Goal: Task Accomplishment & Management: Manage account settings

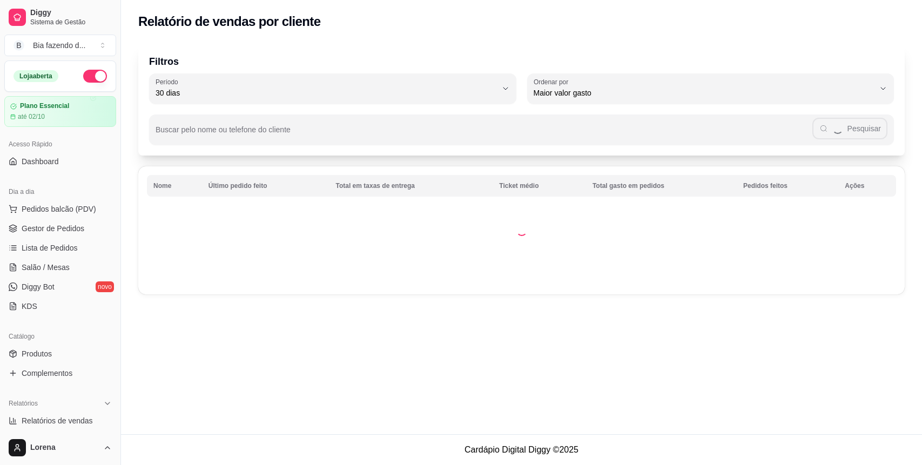
select select "30"
select select "HIGHEST_TOTAL_SPENT_WITH_ORDERS"
click at [81, 210] on span "Pedidos balcão (PDV)" at bounding box center [59, 209] width 75 height 11
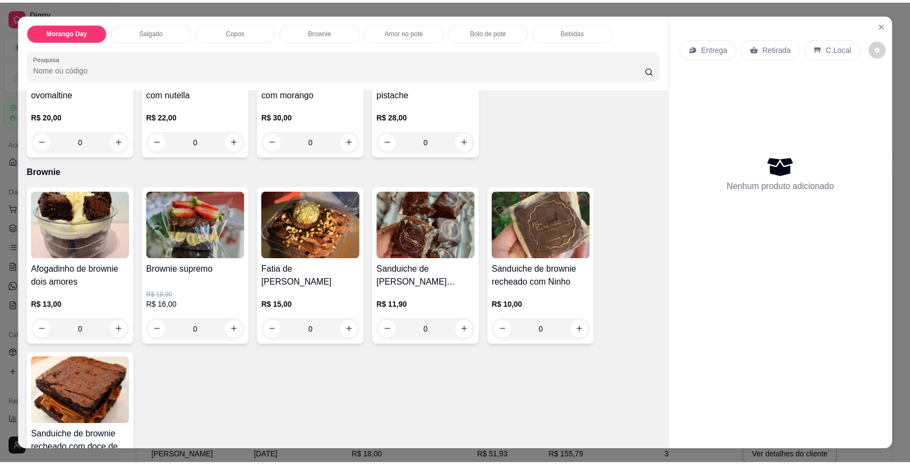
scroll to position [792, 0]
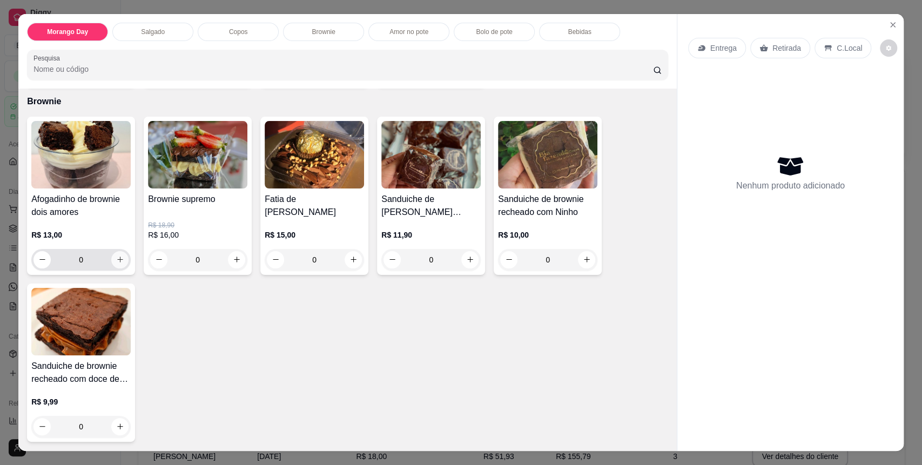
click at [119, 255] on button "increase-product-quantity" at bounding box center [119, 259] width 17 height 17
type input "1"
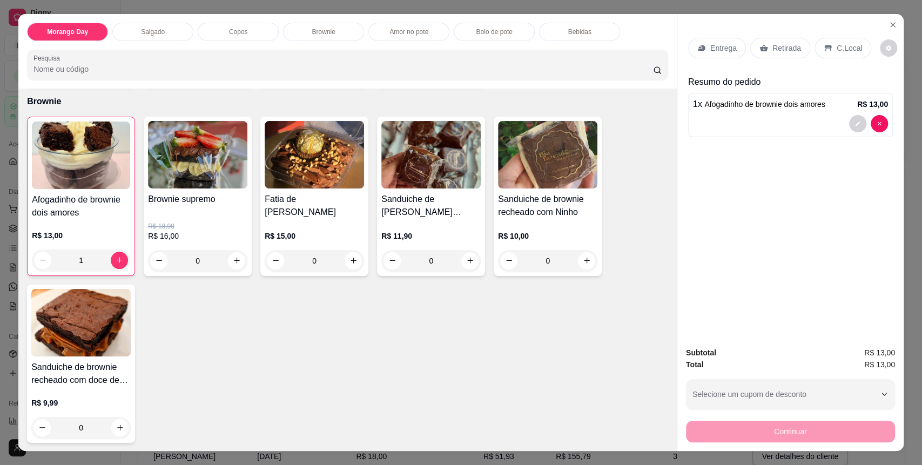
click at [835, 58] on div "C.Local" at bounding box center [842, 48] width 57 height 21
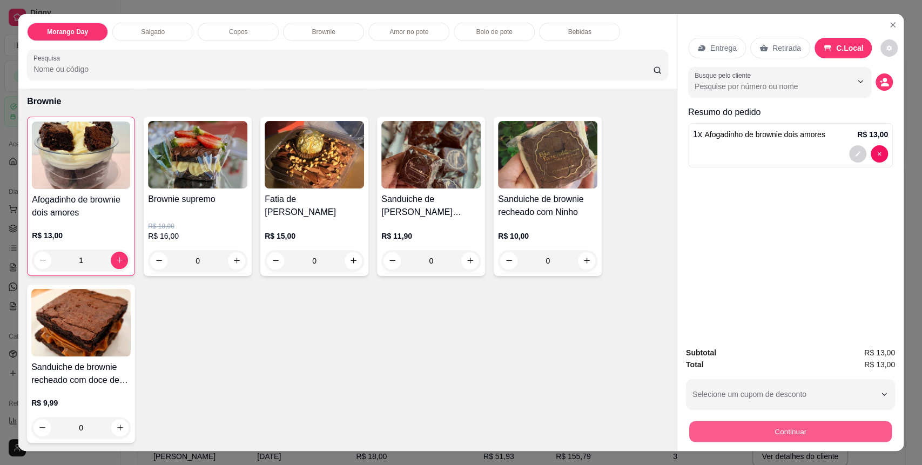
click at [746, 436] on button "Continuar" at bounding box center [790, 431] width 202 height 21
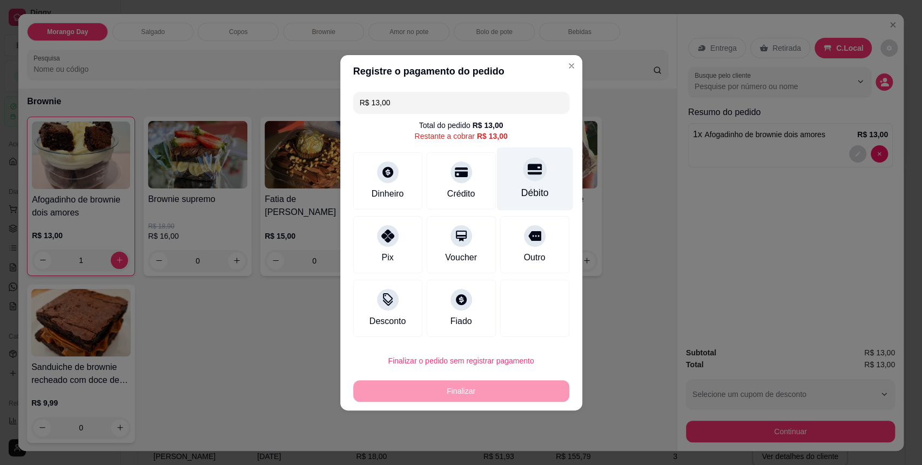
click at [503, 188] on div "Débito" at bounding box center [534, 178] width 76 height 63
type input "R$ 0,00"
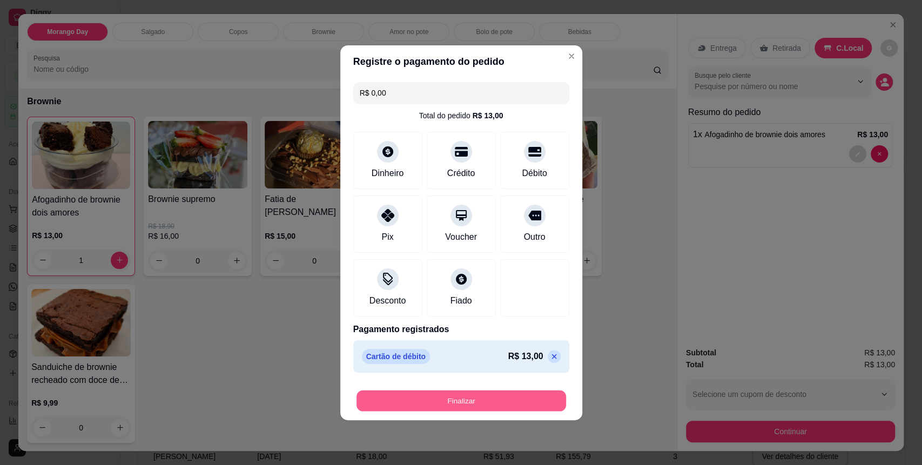
click at [467, 397] on button "Finalizar" at bounding box center [461, 400] width 210 height 21
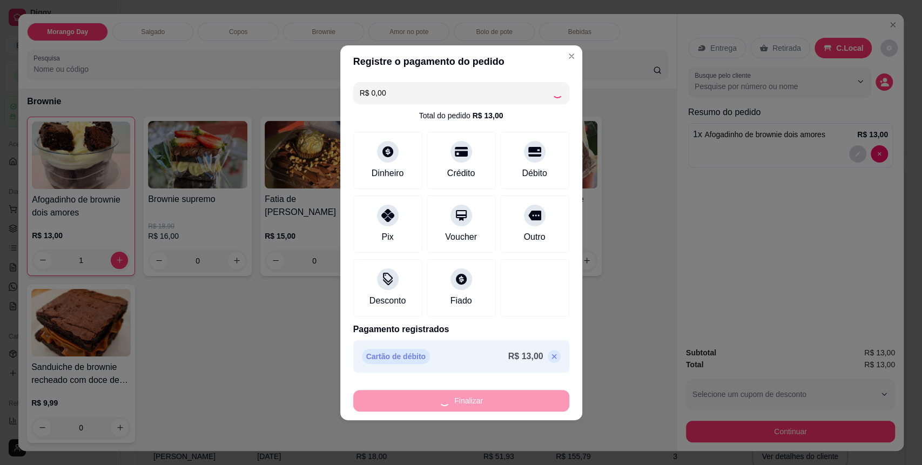
type input "0"
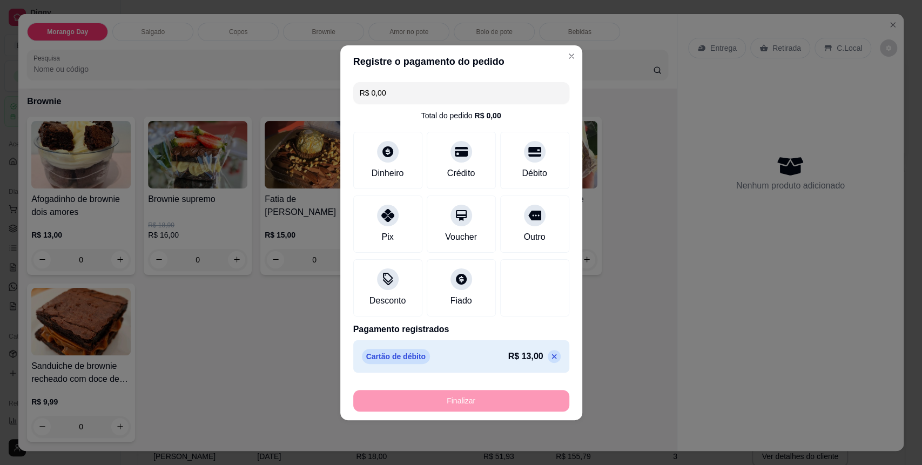
type input "-R$ 13,00"
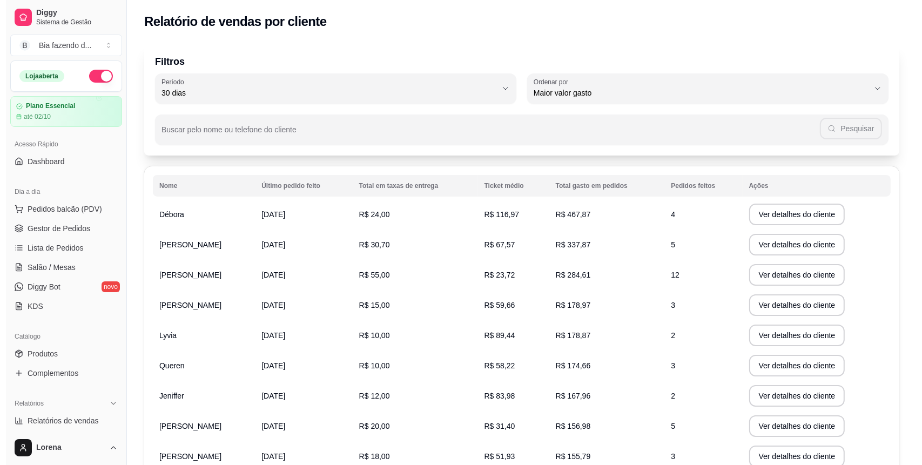
scroll to position [72, 0]
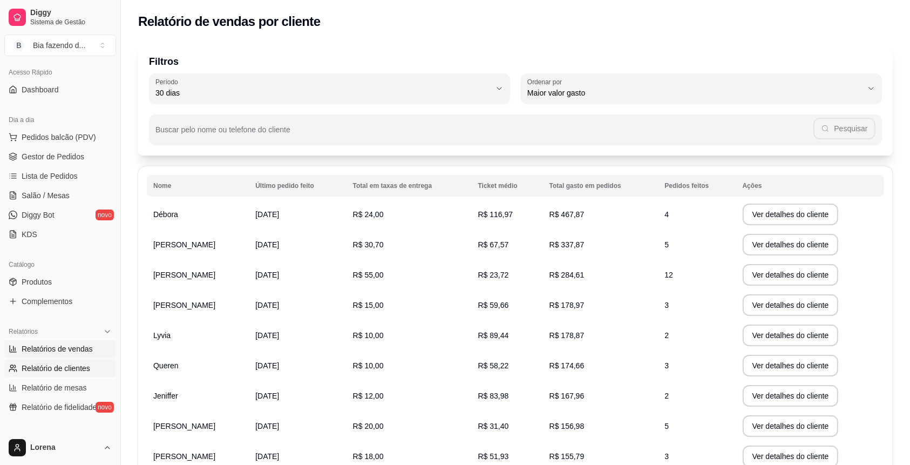
click at [69, 346] on span "Relatórios de vendas" at bounding box center [57, 348] width 71 height 11
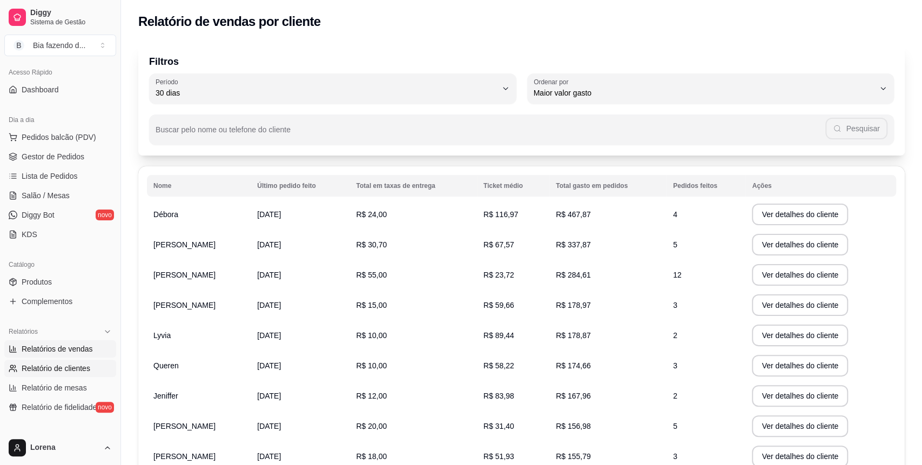
select select "ALL"
select select "0"
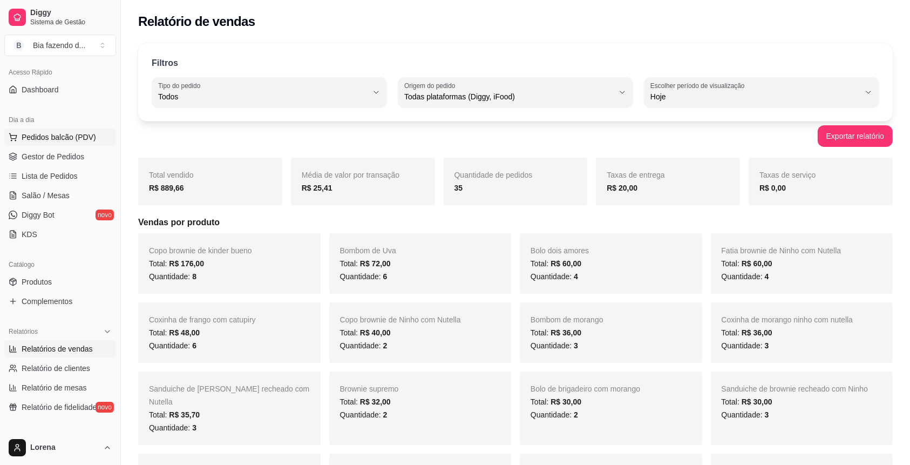
click at [82, 136] on span "Pedidos balcão (PDV)" at bounding box center [59, 137] width 75 height 11
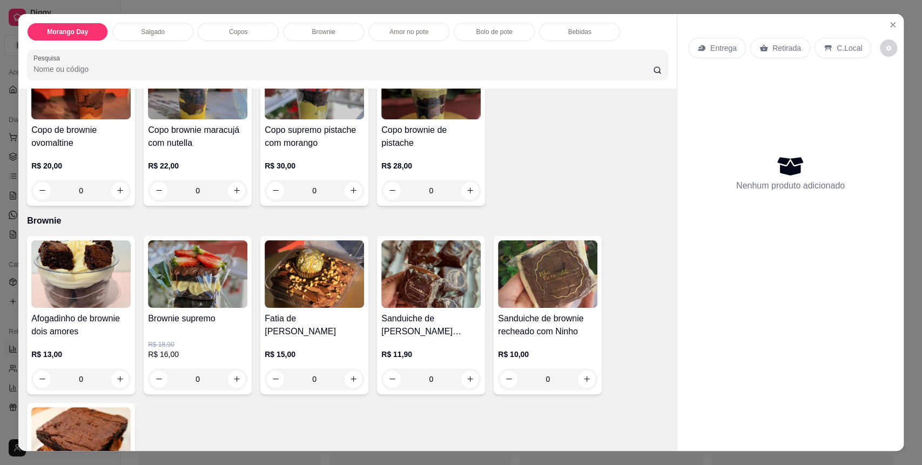
scroll to position [720, 0]
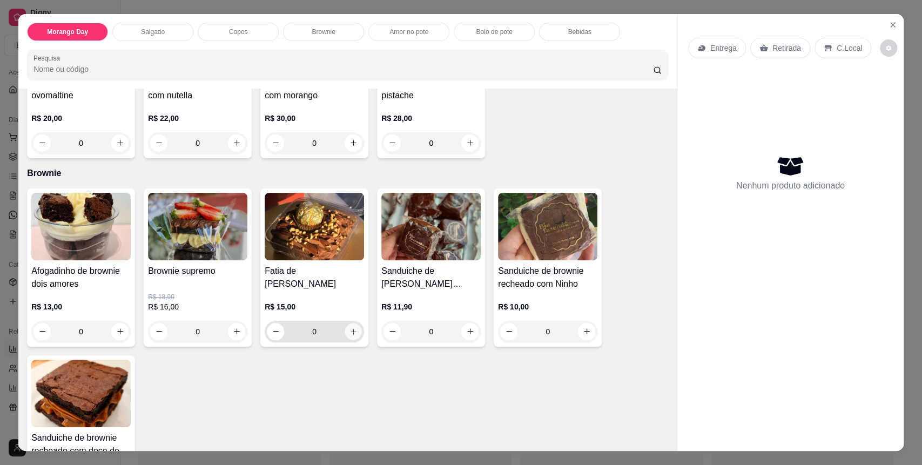
click at [354, 329] on button "increase-product-quantity" at bounding box center [353, 331] width 17 height 17
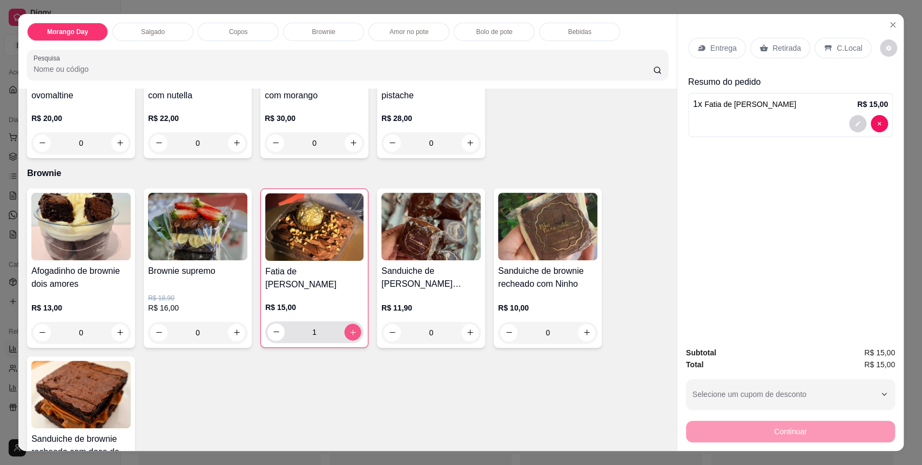
click at [354, 329] on button "increase-product-quantity" at bounding box center [353, 331] width 17 height 17
type input "2"
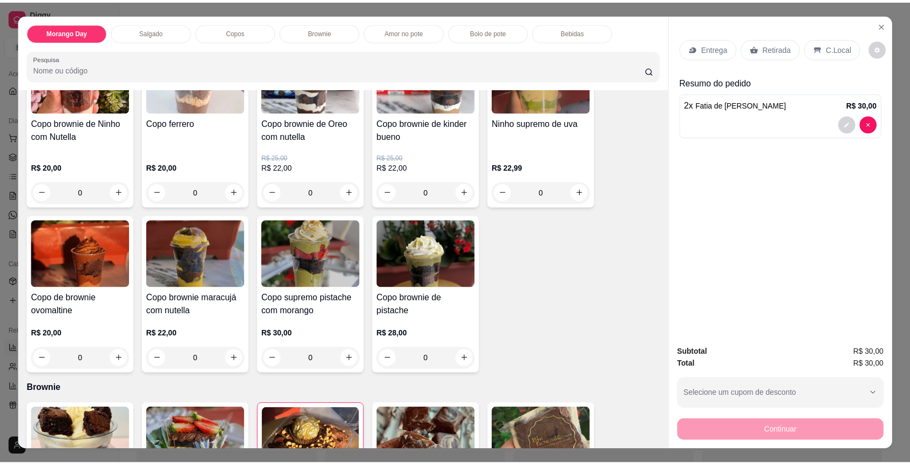
scroll to position [432, 0]
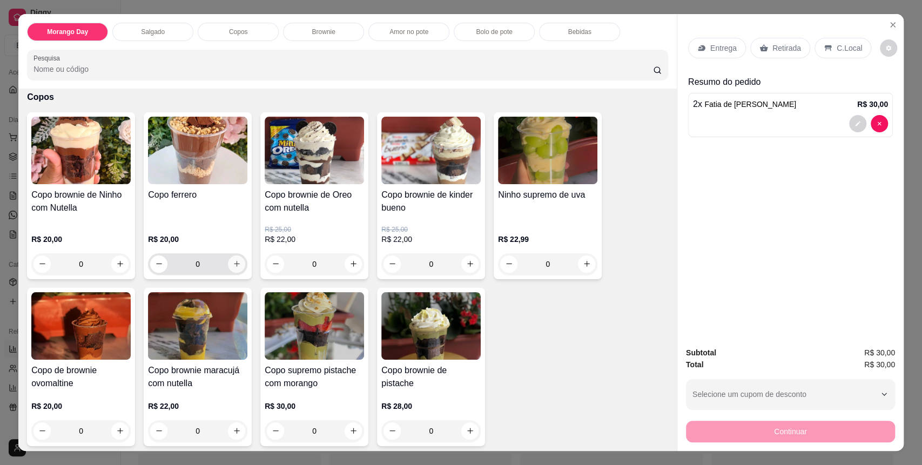
click at [233, 264] on icon "increase-product-quantity" at bounding box center [237, 264] width 8 height 8
type input "1"
click at [839, 48] on p "C.Local" at bounding box center [848, 48] width 25 height 11
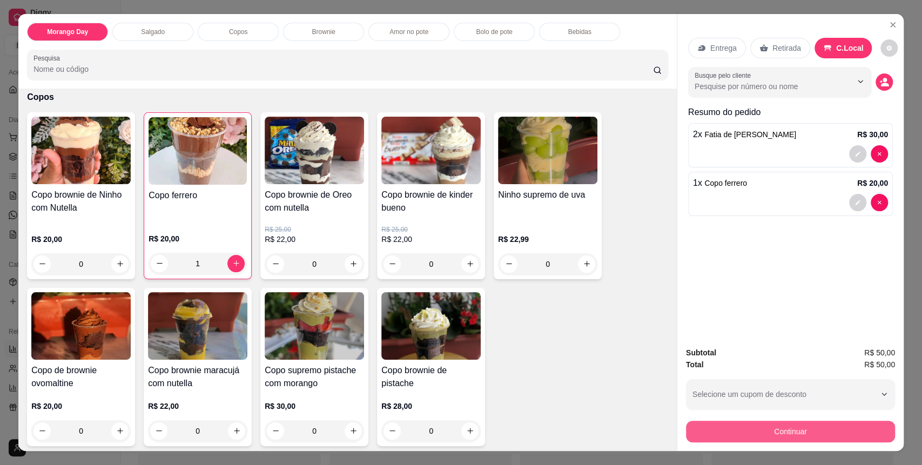
click at [774, 431] on button "Continuar" at bounding box center [790, 432] width 209 height 22
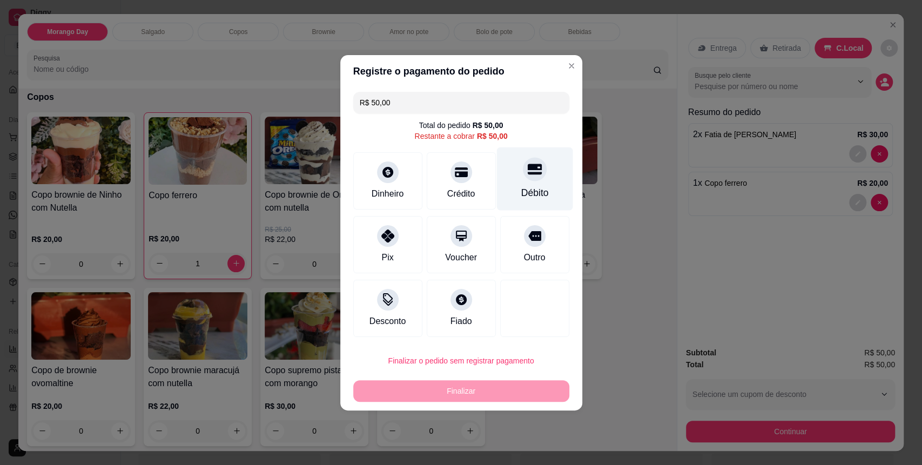
click at [509, 198] on div "Débito" at bounding box center [534, 178] width 76 height 63
type input "R$ 0,00"
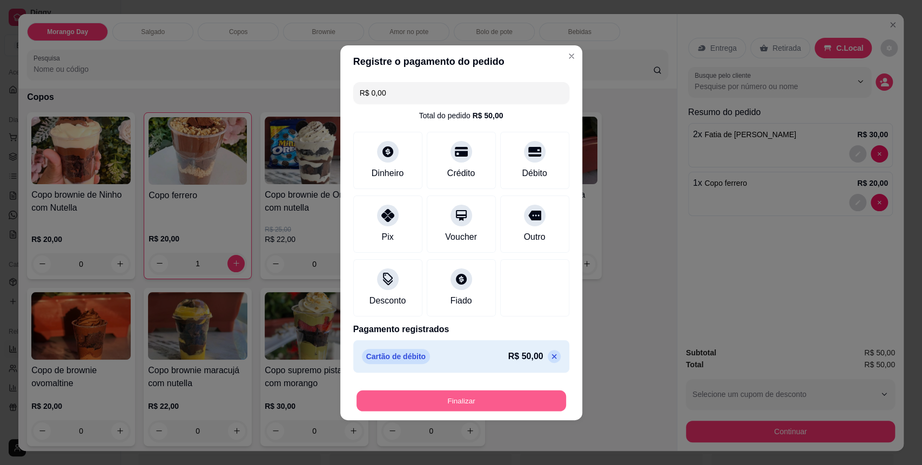
click at [471, 398] on button "Finalizar" at bounding box center [461, 400] width 210 height 21
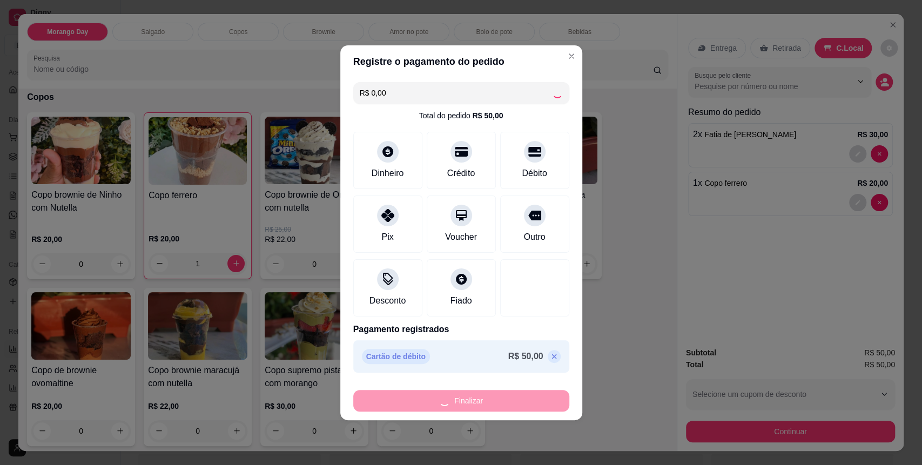
type input "0"
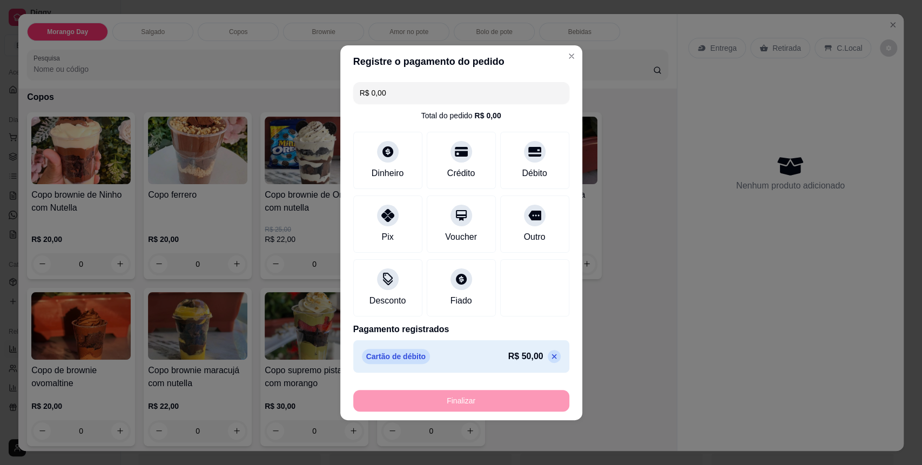
type input "-R$ 50,00"
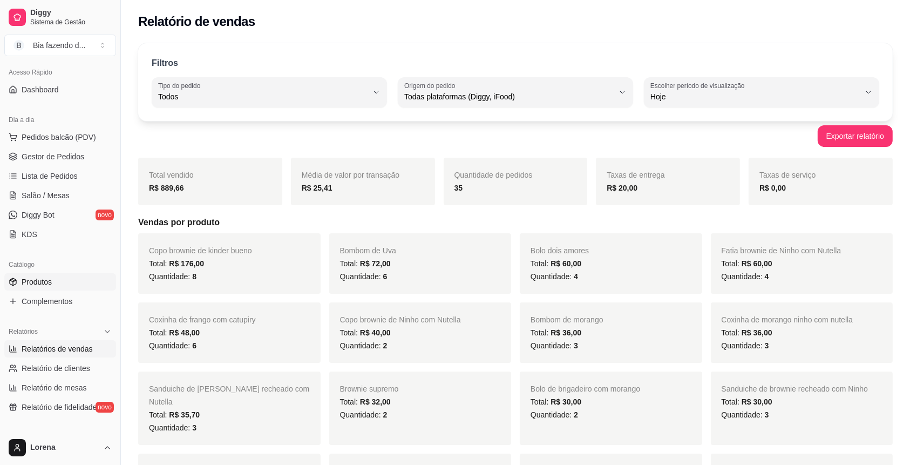
click at [52, 288] on link "Produtos" at bounding box center [60, 281] width 112 height 17
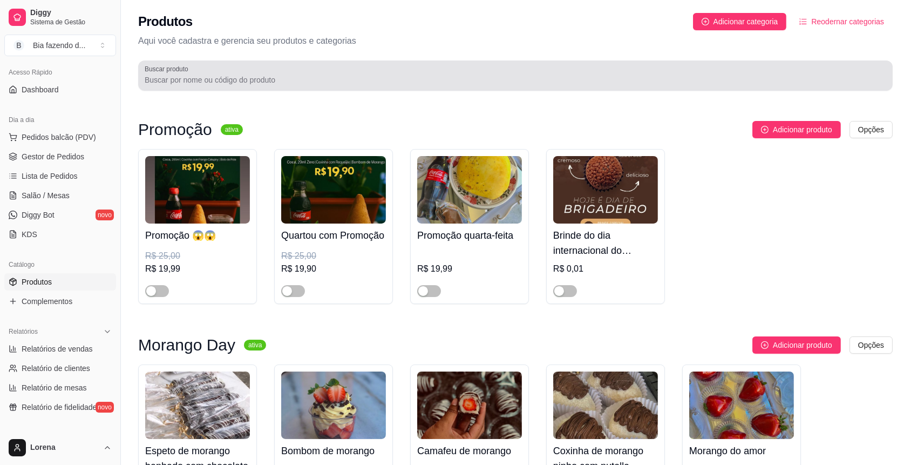
click at [261, 73] on div at bounding box center [516, 76] width 742 height 22
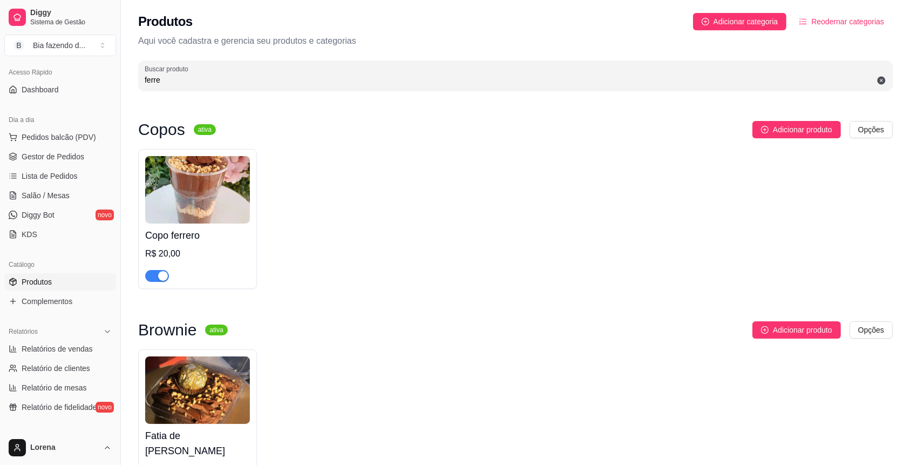
type input "ferre"
click at [160, 280] on div "button" at bounding box center [163, 276] width 10 height 10
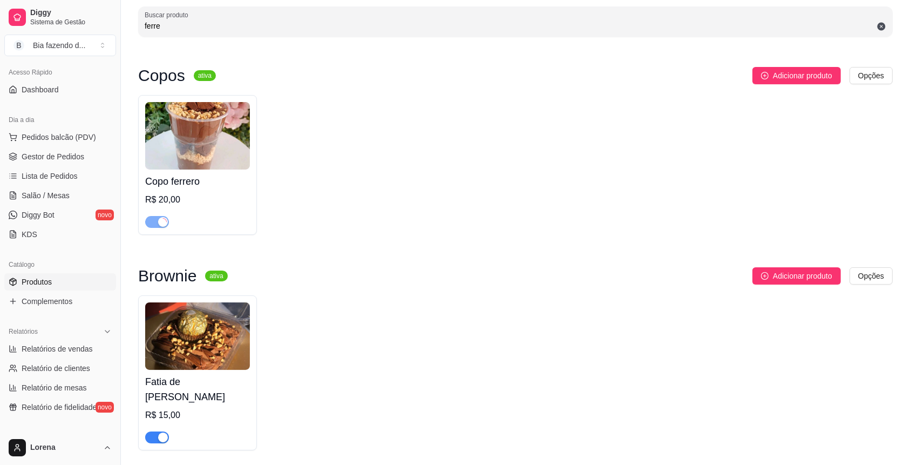
scroll to position [72, 0]
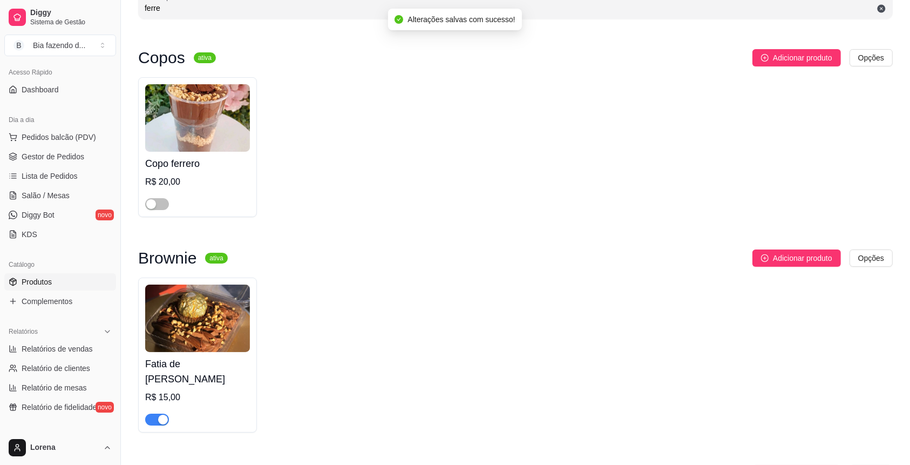
click at [157, 421] on button "button" at bounding box center [157, 420] width 24 height 12
click at [48, 161] on span "Gestor de Pedidos" at bounding box center [53, 156] width 63 height 11
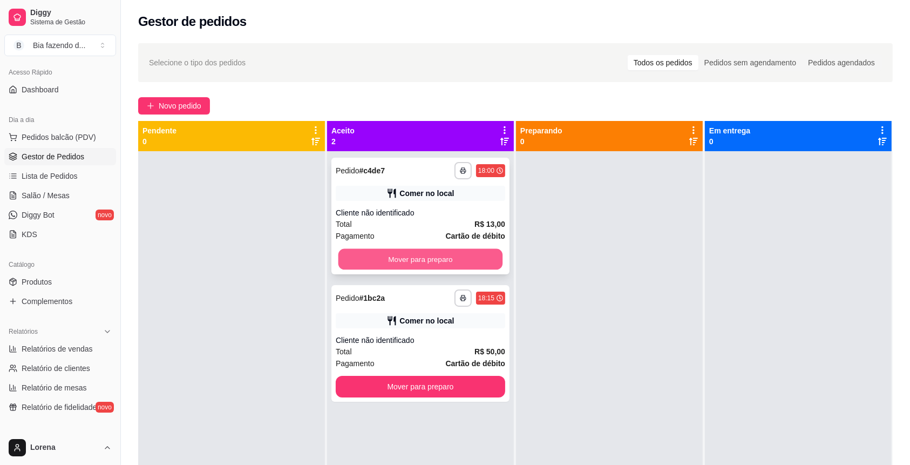
click at [417, 253] on button "Mover para preparo" at bounding box center [421, 259] width 165 height 21
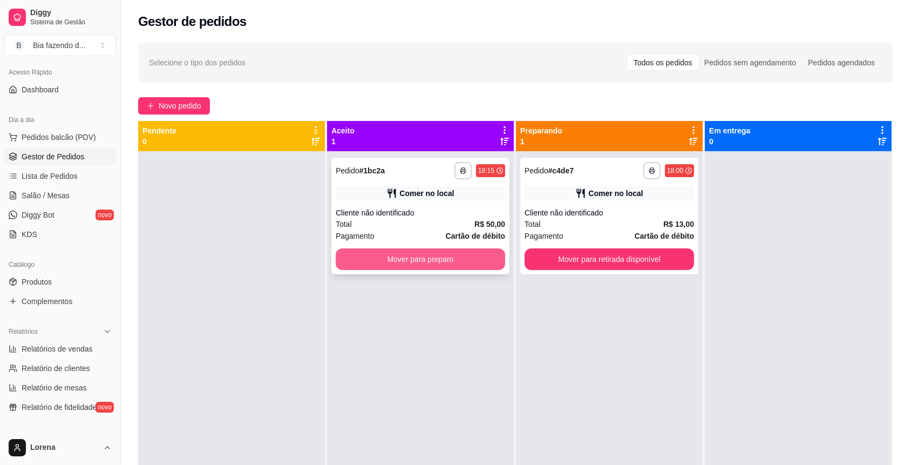
click at [457, 267] on button "Mover para preparo" at bounding box center [421, 259] width 170 height 22
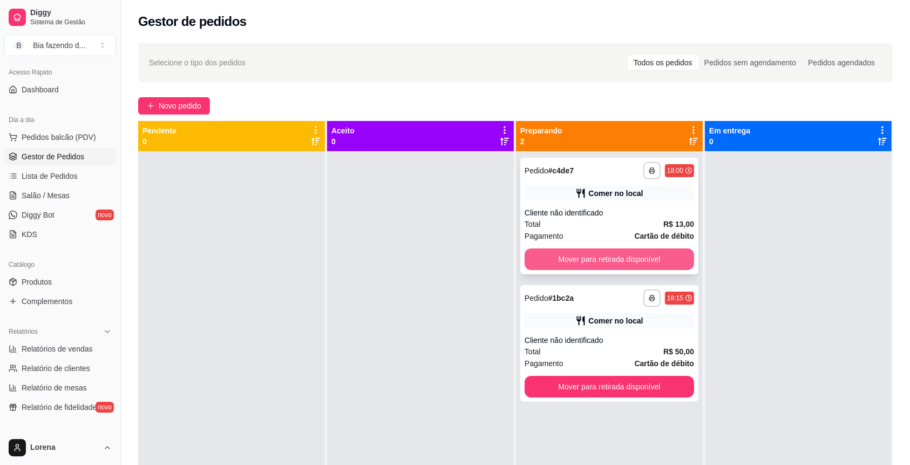
click at [661, 256] on button "Mover para retirada disponível" at bounding box center [610, 259] width 170 height 22
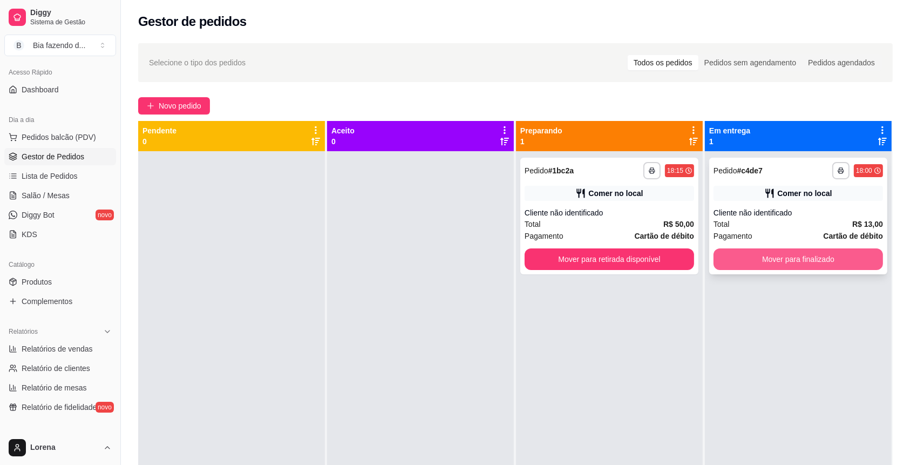
click at [726, 257] on button "Mover para finalizado" at bounding box center [799, 259] width 170 height 22
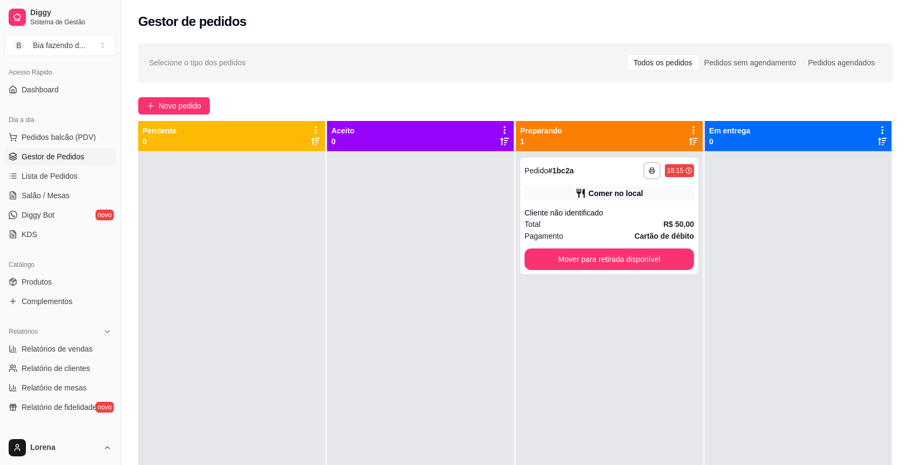
click at [731, 255] on div at bounding box center [798, 383] width 187 height 465
click at [667, 254] on button "Mover para retirada disponível" at bounding box center [610, 259] width 165 height 21
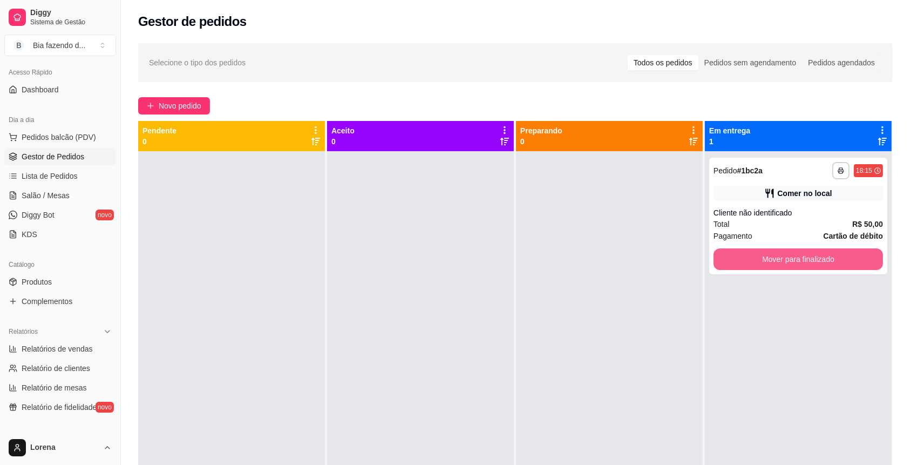
click at [734, 259] on button "Mover para finalizado" at bounding box center [799, 259] width 170 height 22
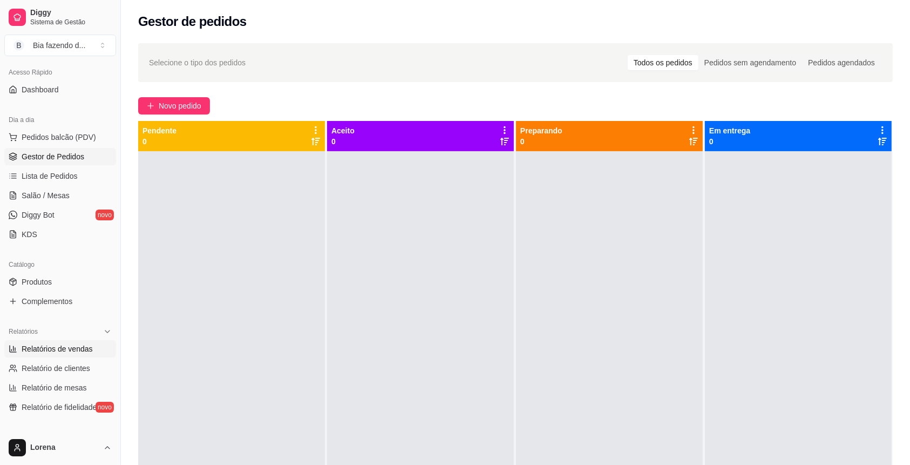
click at [78, 343] on span "Relatórios de vendas" at bounding box center [57, 348] width 71 height 11
select select "ALL"
select select "0"
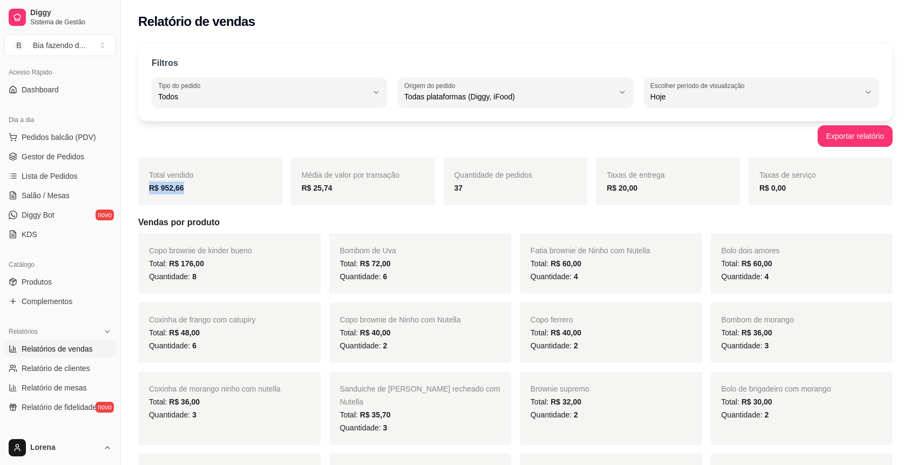
drag, startPoint x: 144, startPoint y: 199, endPoint x: 150, endPoint y: 195, distance: 6.6
click at [150, 195] on div "Total vendido R$ 952,66" at bounding box center [210, 182] width 144 height 48
click at [211, 185] on div "R$ 952,66" at bounding box center [210, 187] width 123 height 13
click at [84, 133] on span "Pedidos balcão (PDV)" at bounding box center [59, 137] width 75 height 11
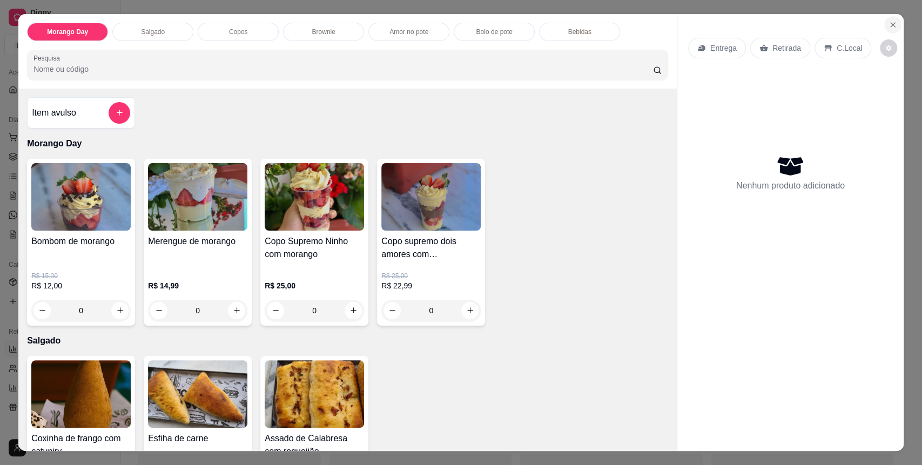
click at [890, 28] on icon "Close" at bounding box center [892, 25] width 9 height 9
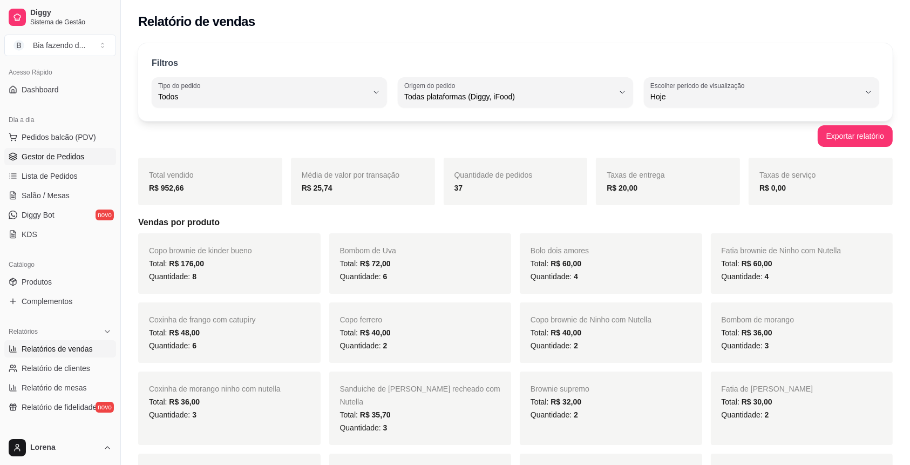
click at [76, 156] on span "Gestor de Pedidos" at bounding box center [53, 156] width 63 height 11
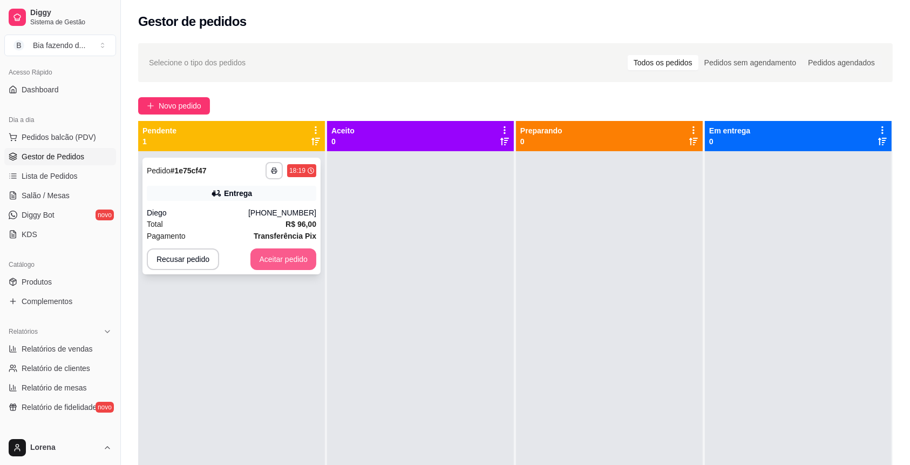
click at [278, 255] on button "Aceitar pedido" at bounding box center [284, 259] width 66 height 22
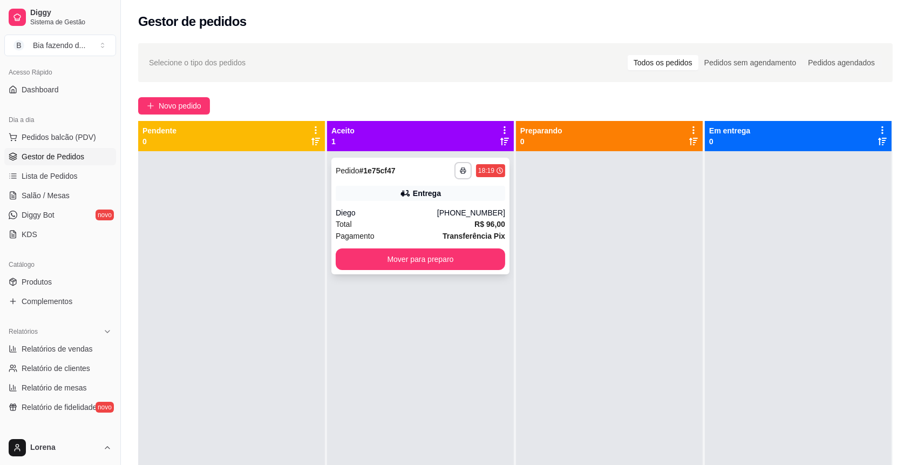
click at [432, 214] on div "Diego" at bounding box center [387, 212] width 102 height 11
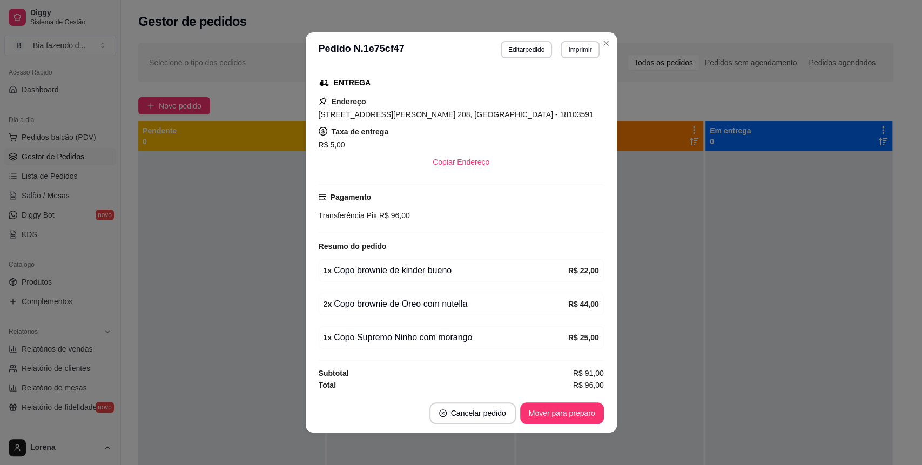
scroll to position [2, 0]
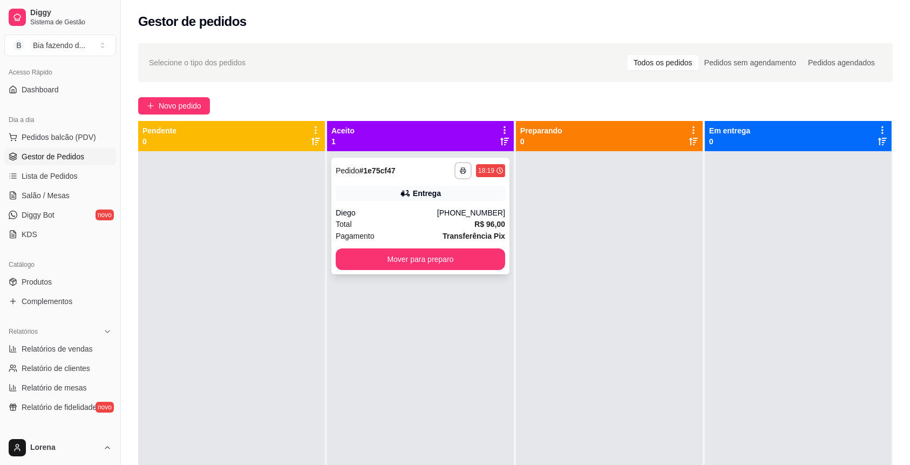
click at [376, 229] on div "Total R$ 96,00" at bounding box center [421, 224] width 170 height 12
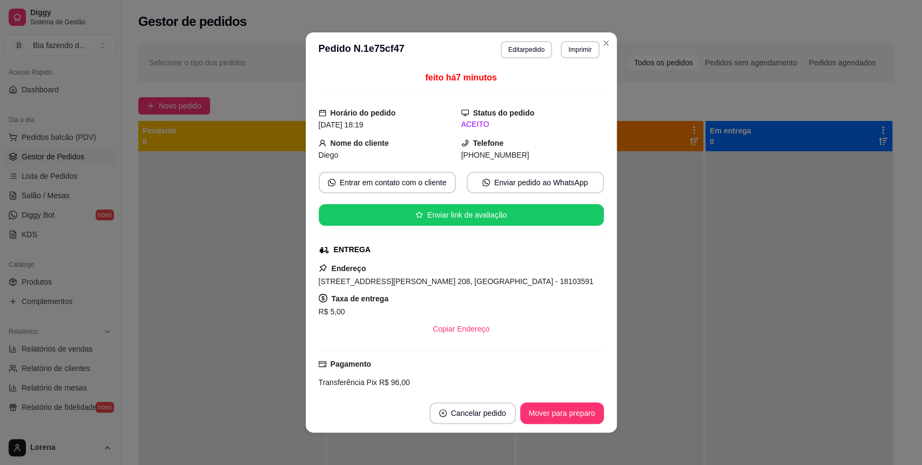
click at [380, 277] on span "[STREET_ADDRESS][PERSON_NAME] 208, [GEOGRAPHIC_DATA] - 18103591" at bounding box center [456, 281] width 275 height 9
copy span "[STREET_ADDRESS][PERSON_NAME] 208, [GEOGRAPHIC_DATA] - 18103591"
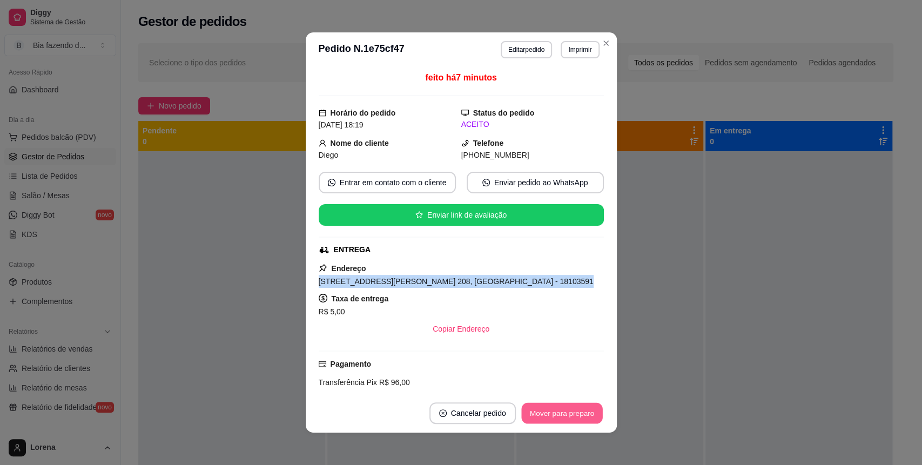
click at [558, 411] on button "Mover para preparo" at bounding box center [561, 413] width 81 height 21
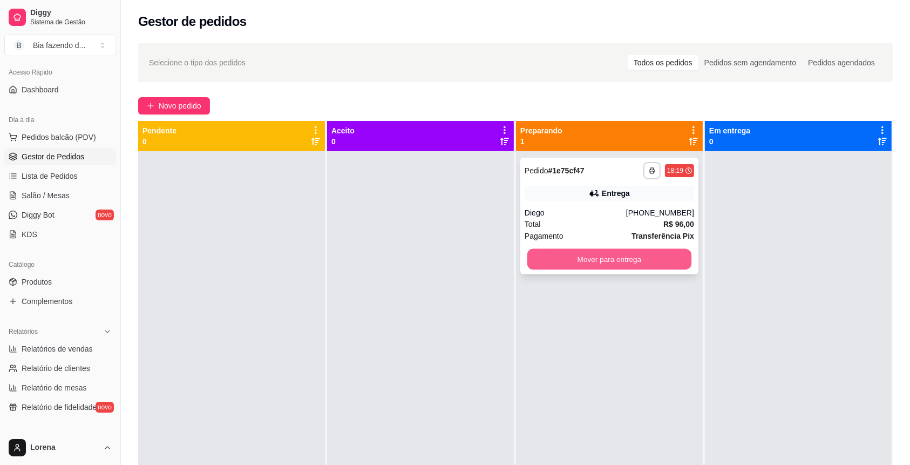
click at [622, 258] on button "Mover para entrega" at bounding box center [610, 259] width 165 height 21
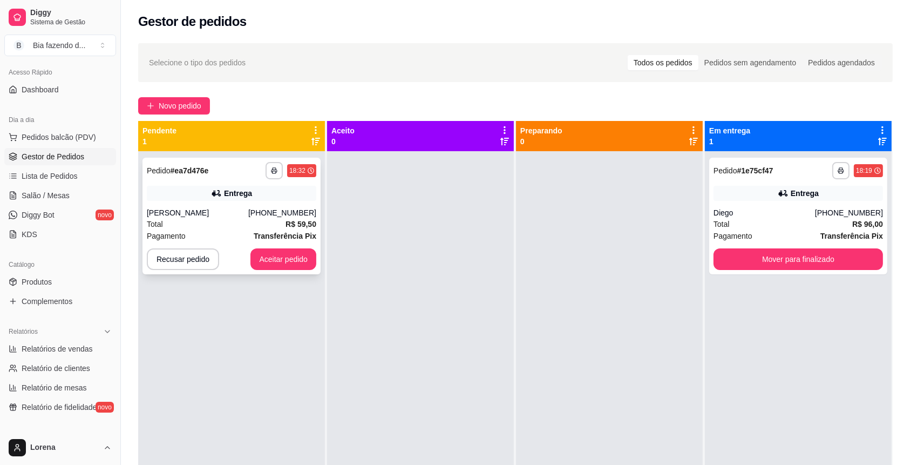
click at [241, 204] on div "**********" at bounding box center [232, 216] width 178 height 117
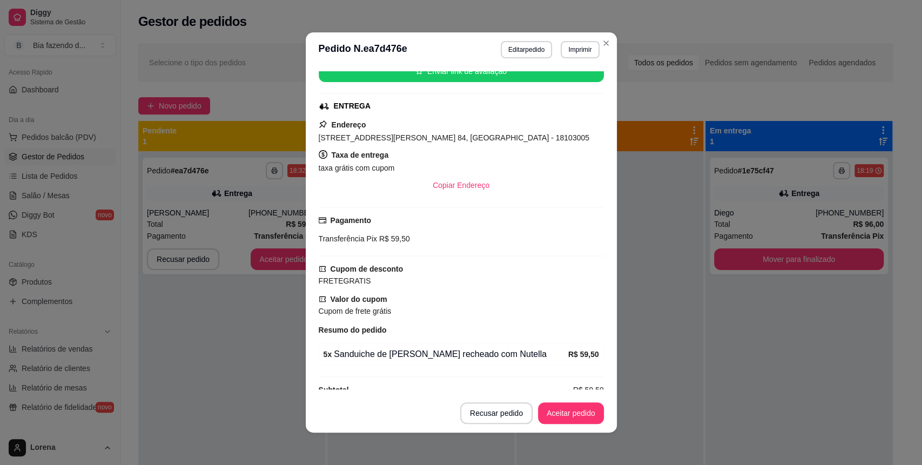
scroll to position [173, 0]
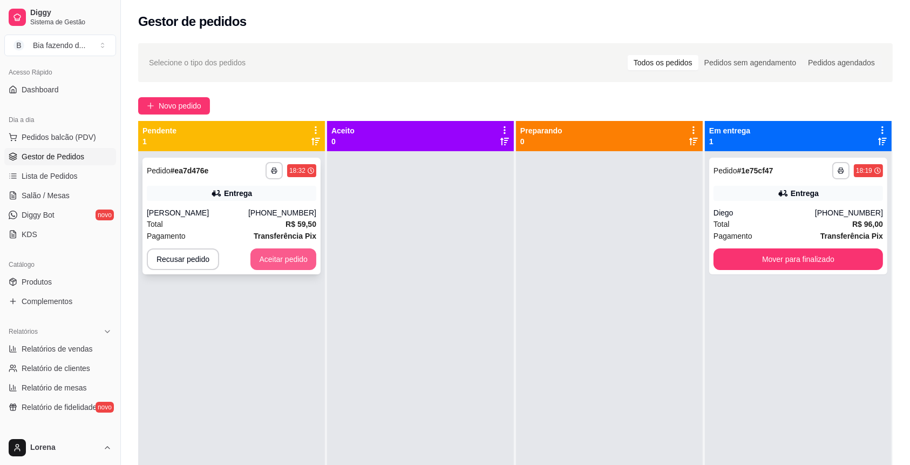
click at [294, 253] on button "Aceitar pedido" at bounding box center [284, 259] width 66 height 22
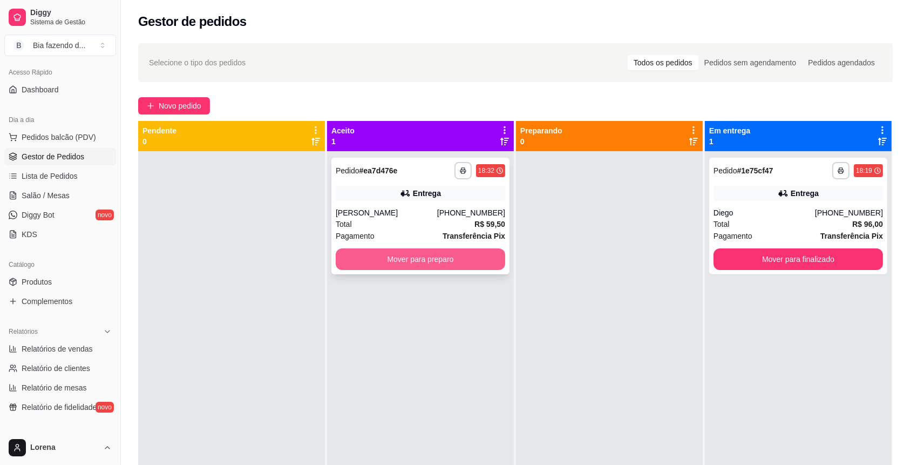
click at [366, 255] on button "Mover para preparo" at bounding box center [421, 259] width 170 height 22
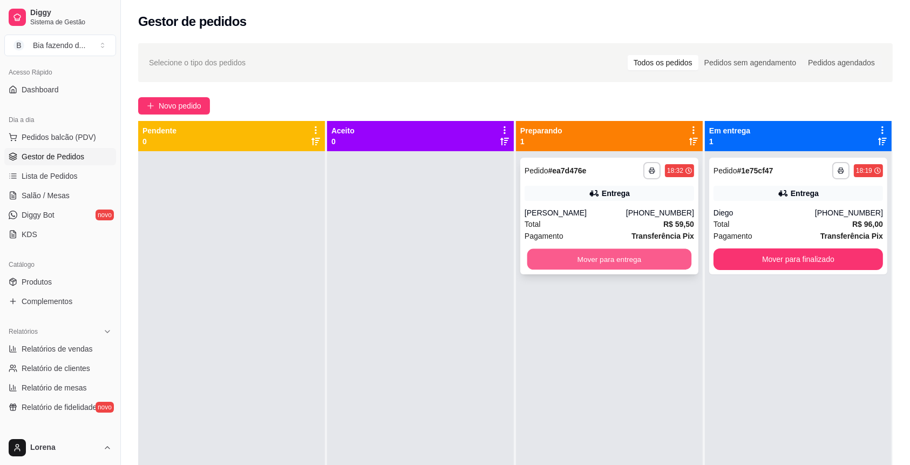
click at [543, 254] on button "Mover para entrega" at bounding box center [610, 259] width 165 height 21
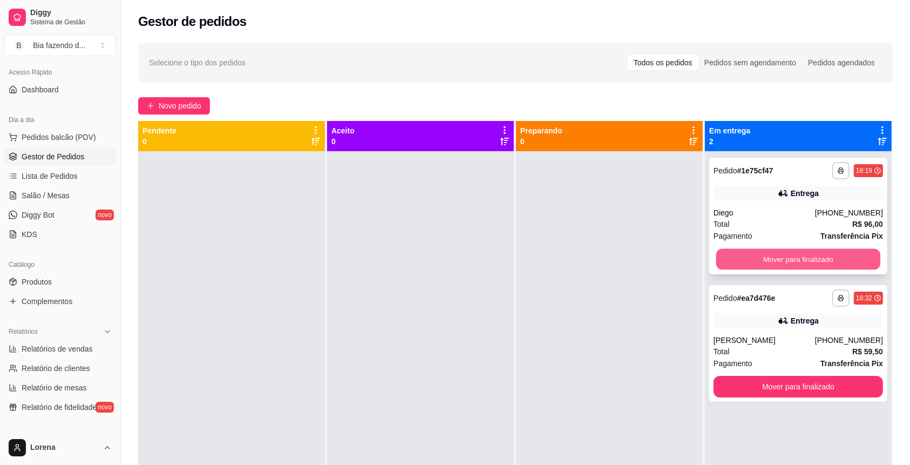
click at [793, 262] on button "Mover para finalizado" at bounding box center [799, 259] width 165 height 21
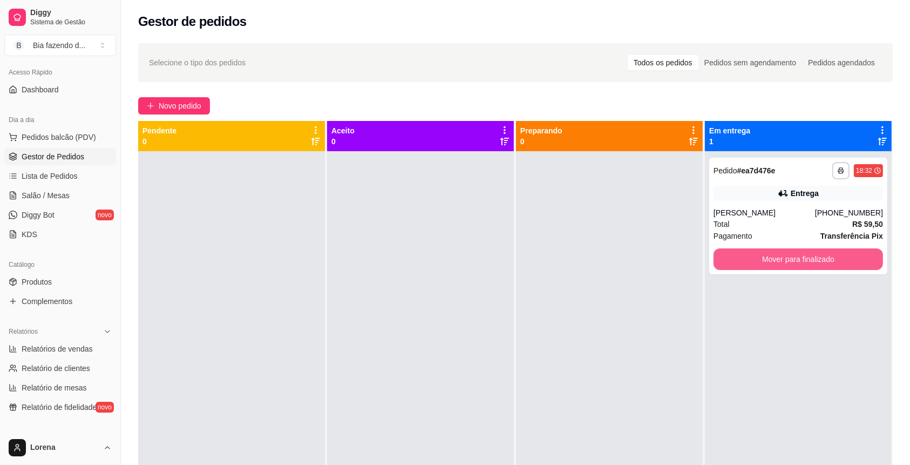
click at [793, 262] on button "Mover para finalizado" at bounding box center [799, 259] width 170 height 22
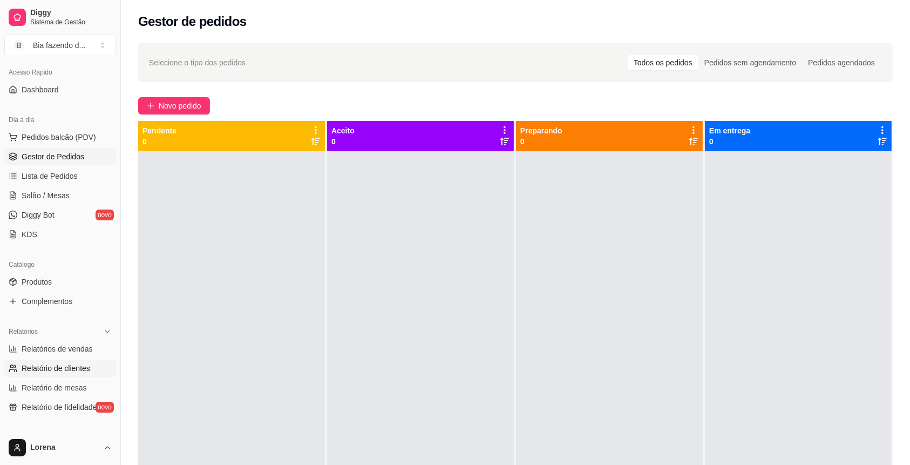
click at [60, 363] on span "Relatório de clientes" at bounding box center [56, 368] width 69 height 11
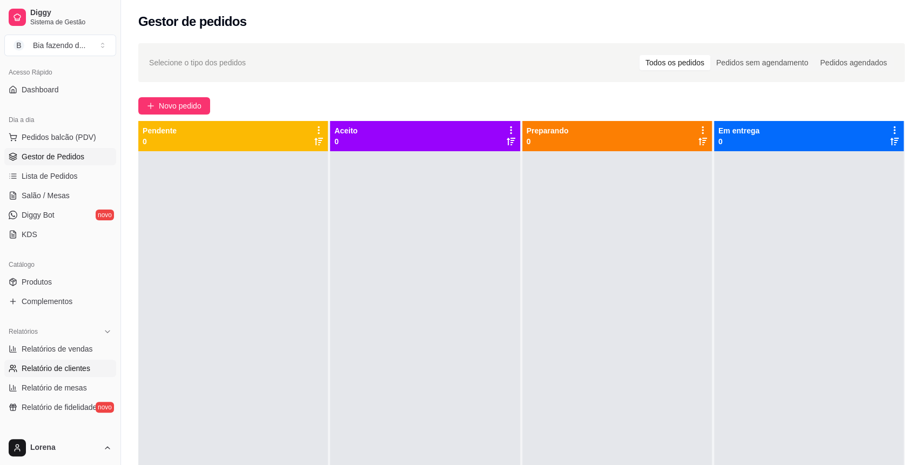
select select "30"
select select "HIGHEST_TOTAL_SPENT_WITH_ORDERS"
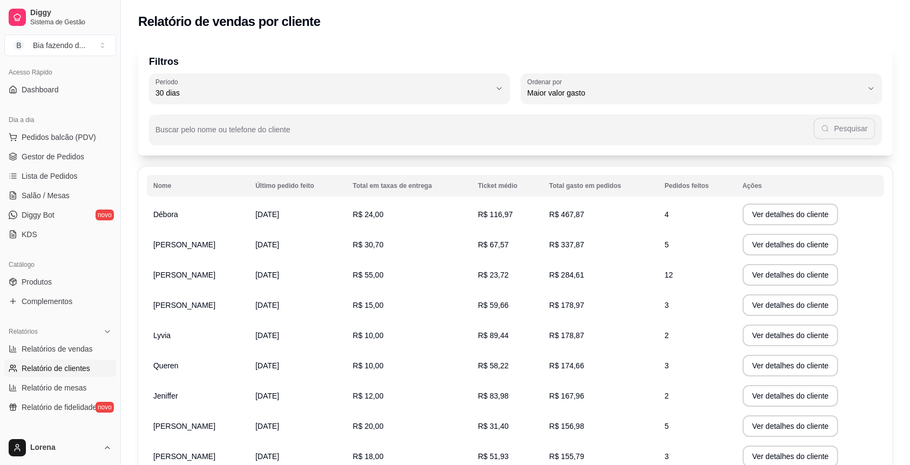
click at [28, 358] on ul "Relatórios de vendas Relatório de clientes Relatório de mesas Relatório de fide…" at bounding box center [60, 378] width 112 height 76
click at [34, 348] on span "Relatórios de vendas" at bounding box center [57, 348] width 71 height 11
select select "ALL"
select select "0"
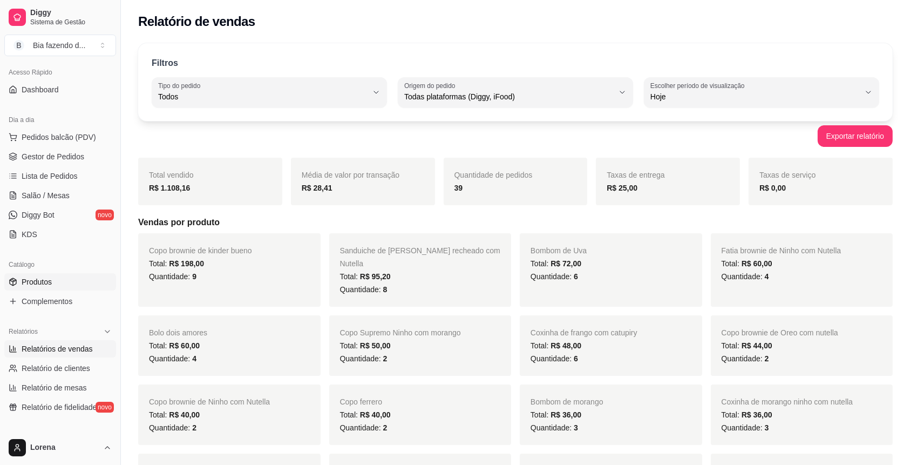
click at [58, 289] on link "Produtos" at bounding box center [60, 281] width 112 height 17
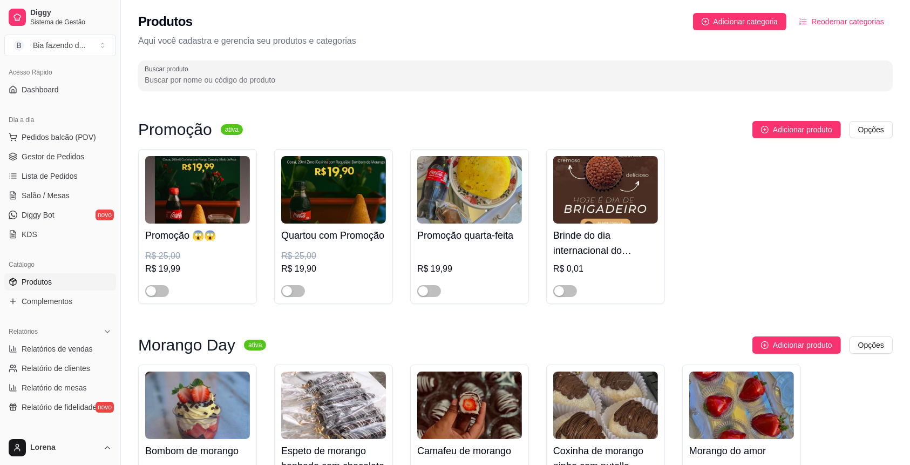
click at [77, 126] on div "Dia a dia" at bounding box center [60, 119] width 112 height 17
click at [85, 134] on span "Pedidos balcão (PDV)" at bounding box center [59, 137] width 75 height 11
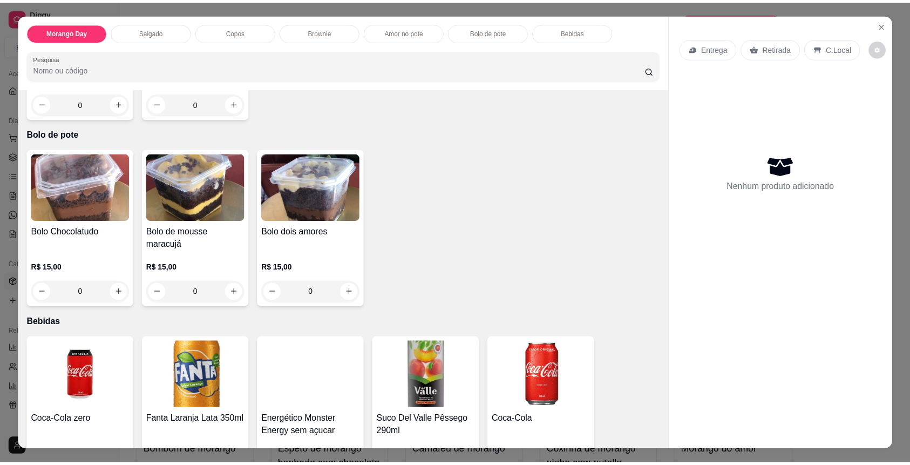
scroll to position [1152, 0]
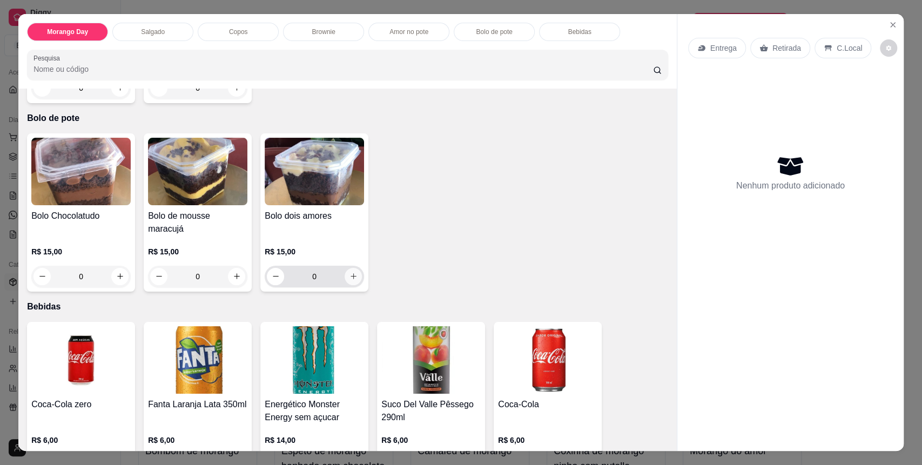
click at [345, 268] on button "increase-product-quantity" at bounding box center [353, 276] width 17 height 17
type input "1"
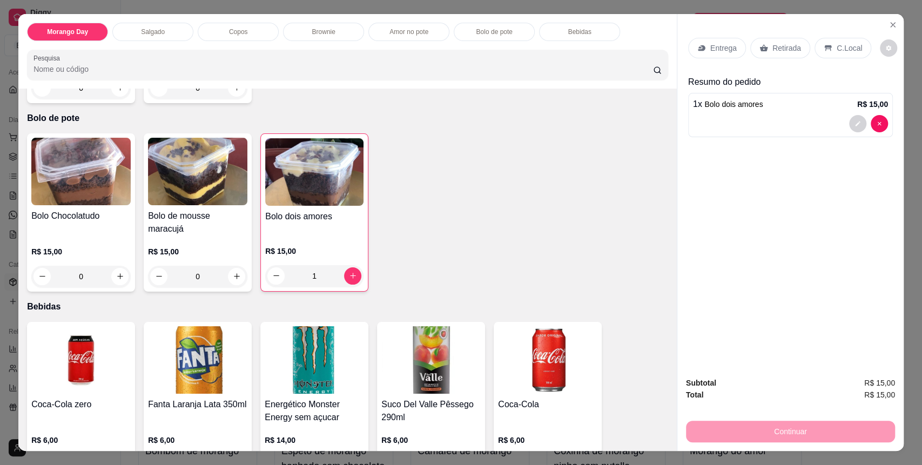
click at [834, 38] on div "C.Local" at bounding box center [842, 48] width 57 height 21
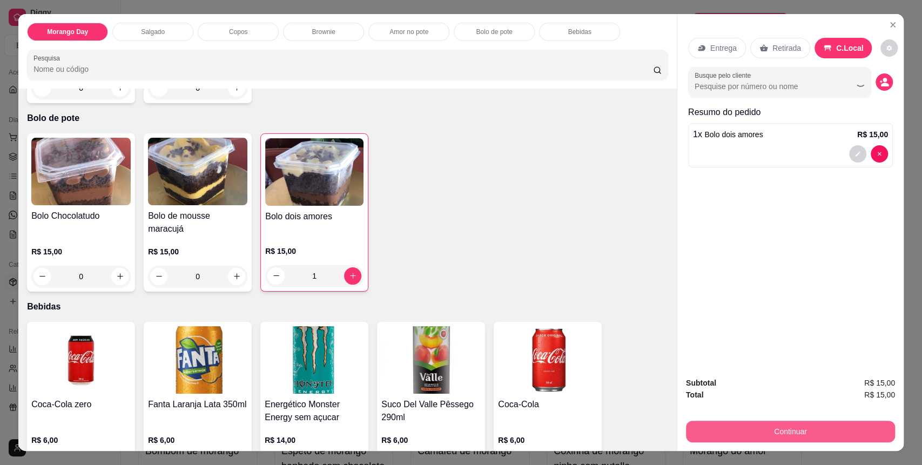
click at [827, 429] on button "Continuar" at bounding box center [790, 432] width 209 height 22
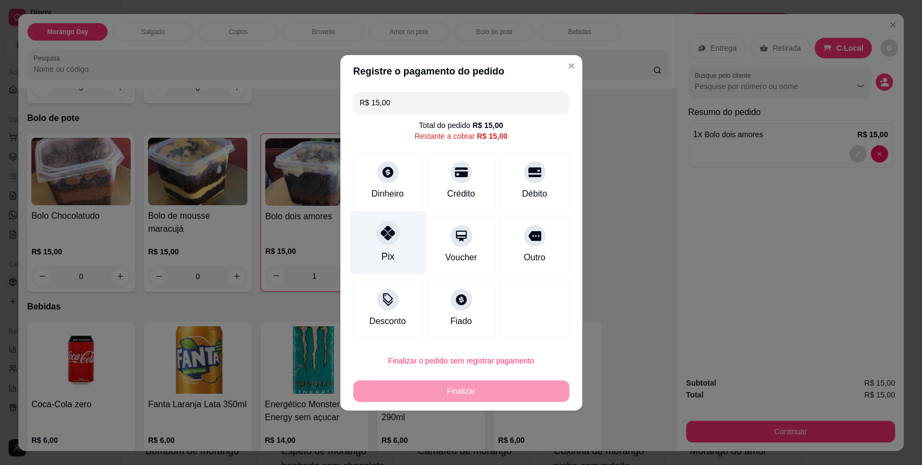
click at [366, 251] on div "Pix" at bounding box center [387, 242] width 76 height 63
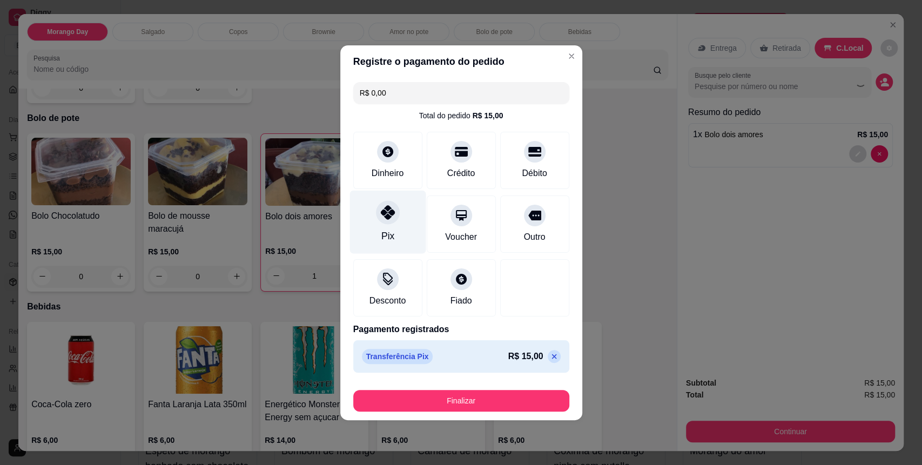
type input "R$ 0,00"
click at [514, 419] on footer "Finalizar" at bounding box center [461, 398] width 242 height 43
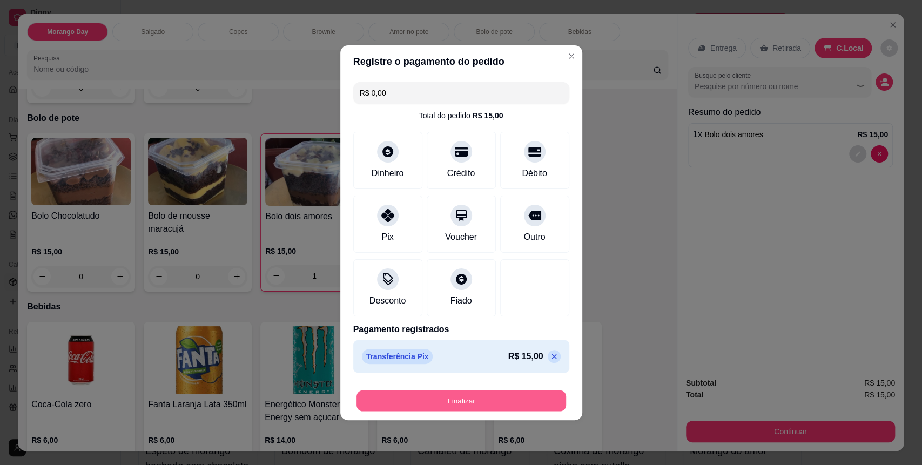
click at [505, 402] on button "Finalizar" at bounding box center [461, 400] width 210 height 21
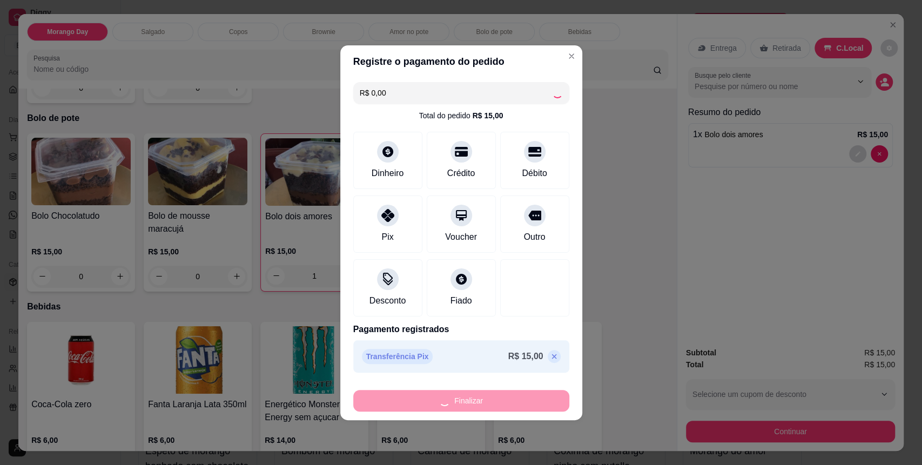
type input "0"
type input "-R$ 15,00"
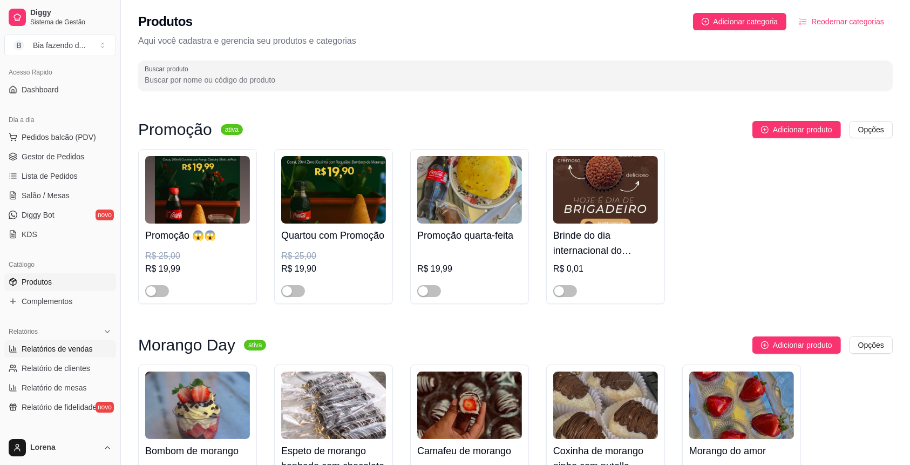
click at [84, 345] on span "Relatórios de vendas" at bounding box center [57, 348] width 71 height 11
select select "ALL"
select select "0"
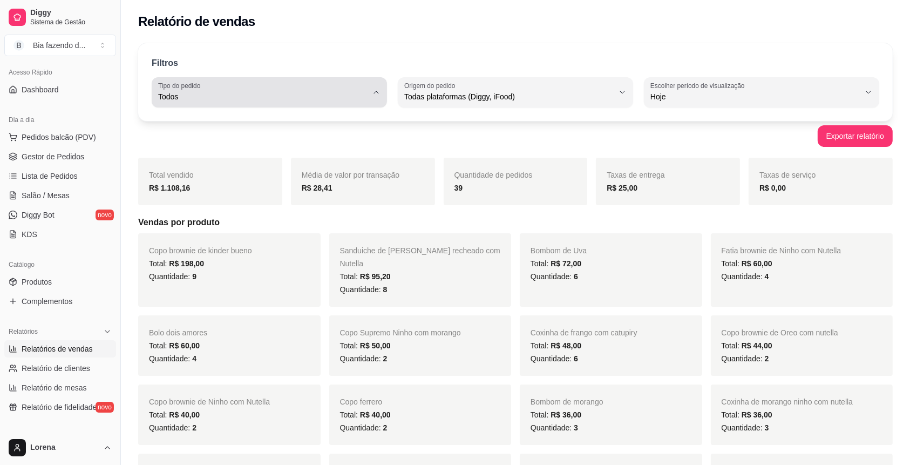
click at [300, 93] on span "Todos" at bounding box center [263, 96] width 210 height 11
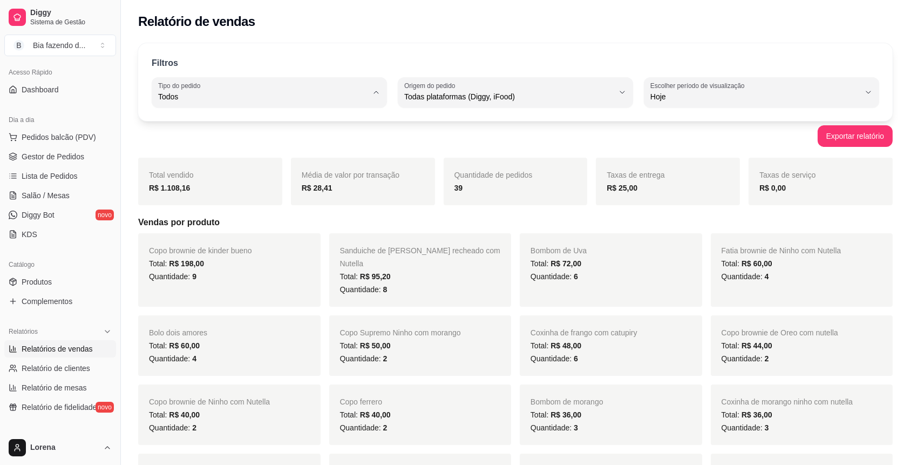
click at [256, 136] on span "Entrega" at bounding box center [264, 139] width 199 height 10
type input "DELIVERY"
select select "DELIVERY"
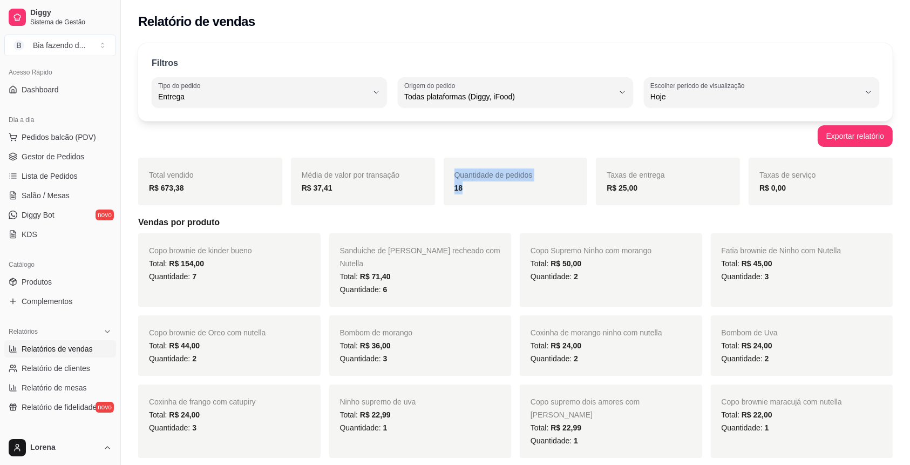
drag, startPoint x: 434, startPoint y: 197, endPoint x: 506, endPoint y: 191, distance: 72.6
click at [434, 199] on div "Total vendido R$ 673,38 Média de valor por transação R$ 37,41 Quantidade de ped…" at bounding box center [515, 182] width 755 height 48
drag, startPoint x: 565, startPoint y: 190, endPoint x: 612, endPoint y: 140, distance: 68.7
click at [565, 190] on div "18" at bounding box center [516, 187] width 123 height 13
click at [465, 182] on div "18" at bounding box center [516, 187] width 123 height 13
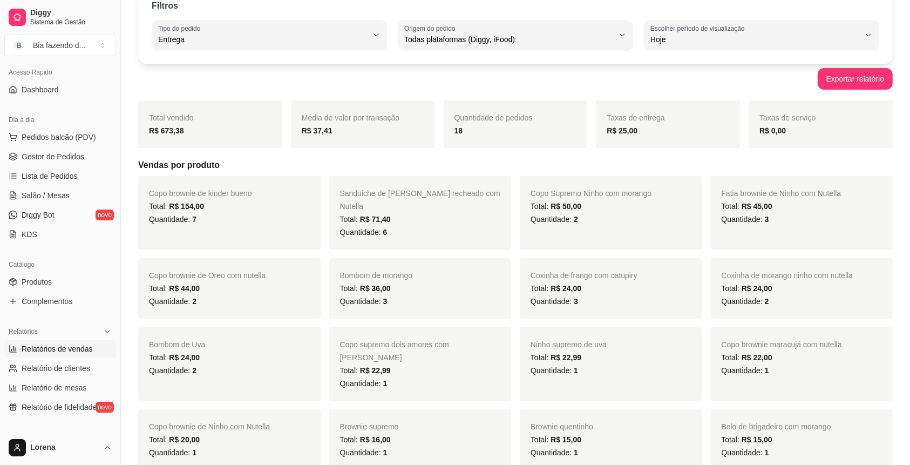
scroll to position [72, 0]
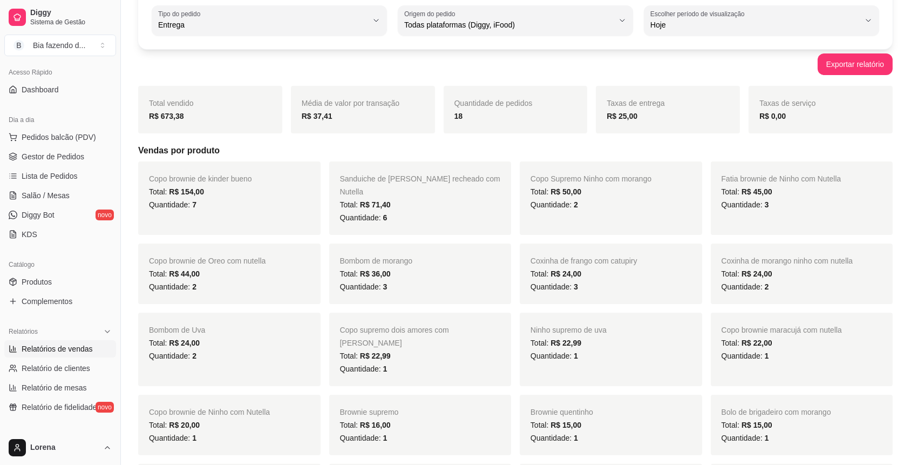
click at [293, 205] on div "Quantidade: 7" at bounding box center [229, 204] width 161 height 13
click at [49, 183] on link "Lista de Pedidos" at bounding box center [60, 175] width 112 height 17
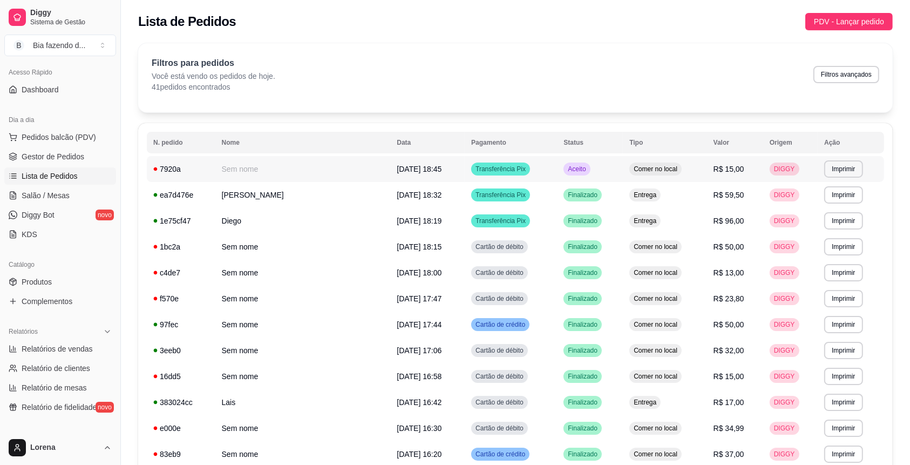
click at [409, 168] on td "[DATE] 18:45" at bounding box center [427, 169] width 75 height 26
click at [642, 206] on td "Entrega" at bounding box center [665, 195] width 84 height 26
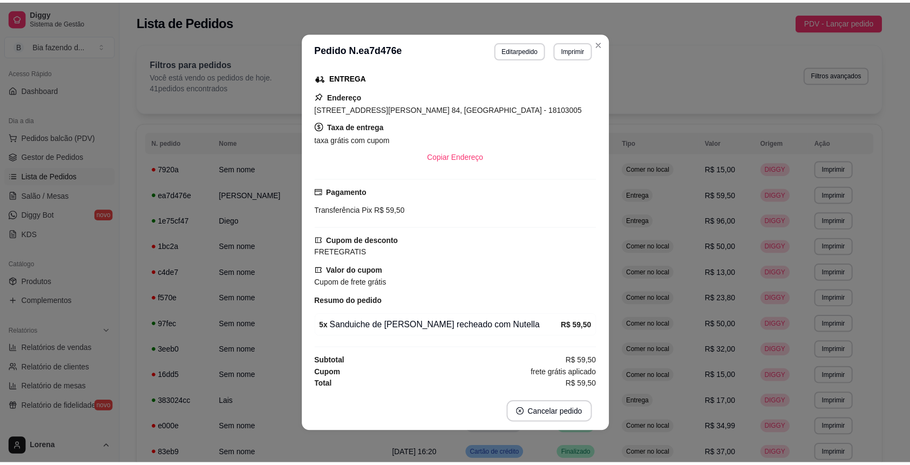
scroll to position [2, 0]
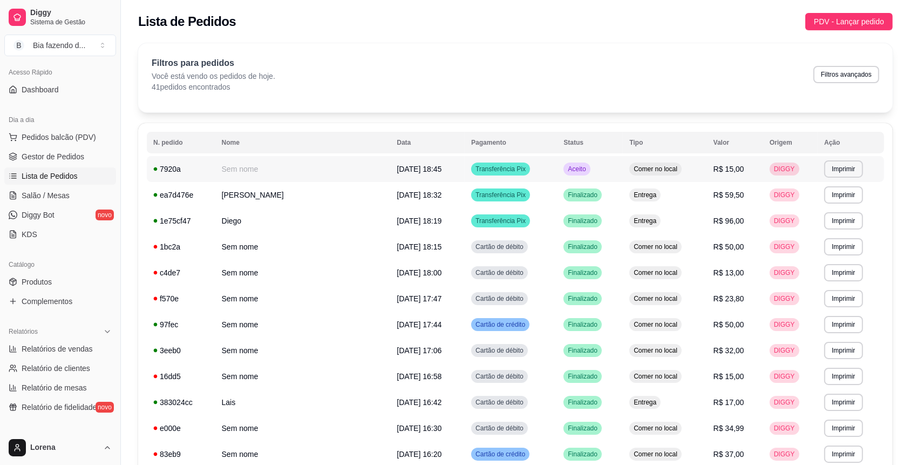
click at [559, 180] on td "Aceito" at bounding box center [590, 169] width 66 height 26
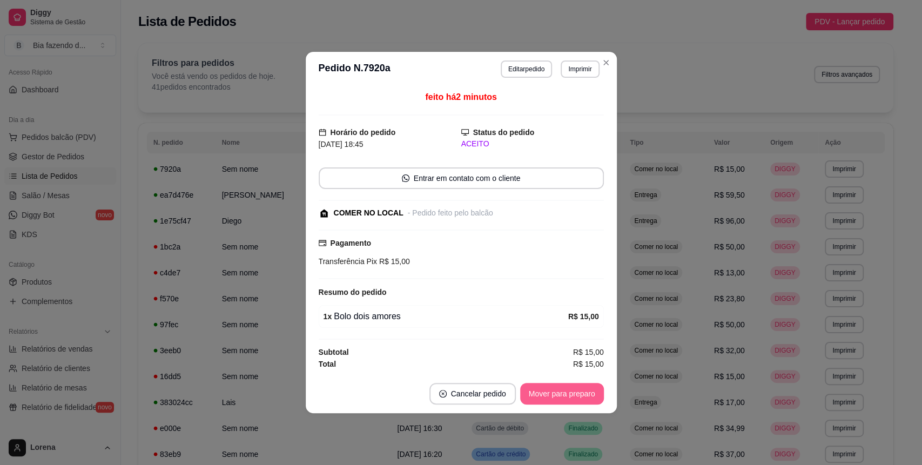
click at [573, 391] on button "Mover para preparo" at bounding box center [562, 394] width 84 height 22
click at [584, 391] on button "Mover para retirada disponível" at bounding box center [543, 394] width 119 height 22
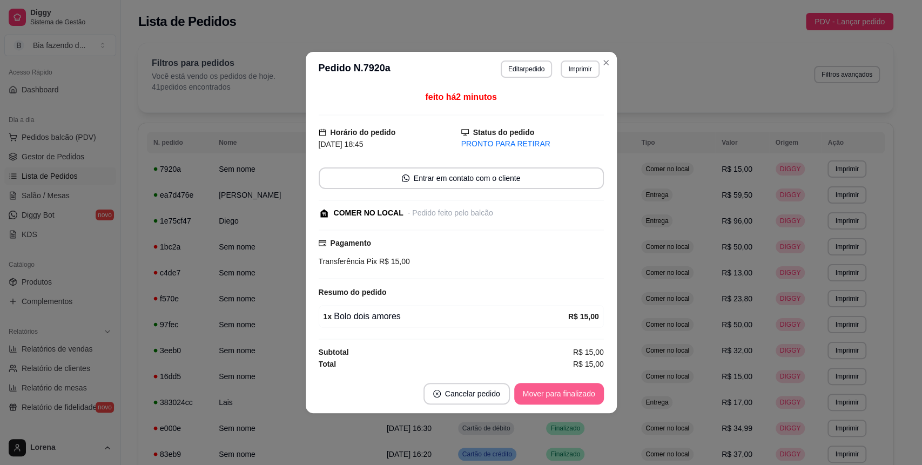
click at [584, 391] on button "Mover para finalizado" at bounding box center [559, 394] width 90 height 22
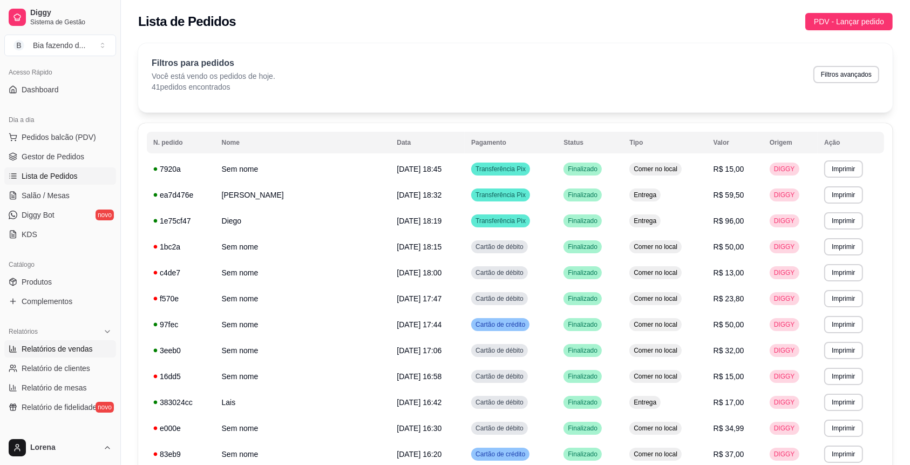
click at [46, 345] on span "Relatórios de vendas" at bounding box center [57, 348] width 71 height 11
select select "ALL"
select select "0"
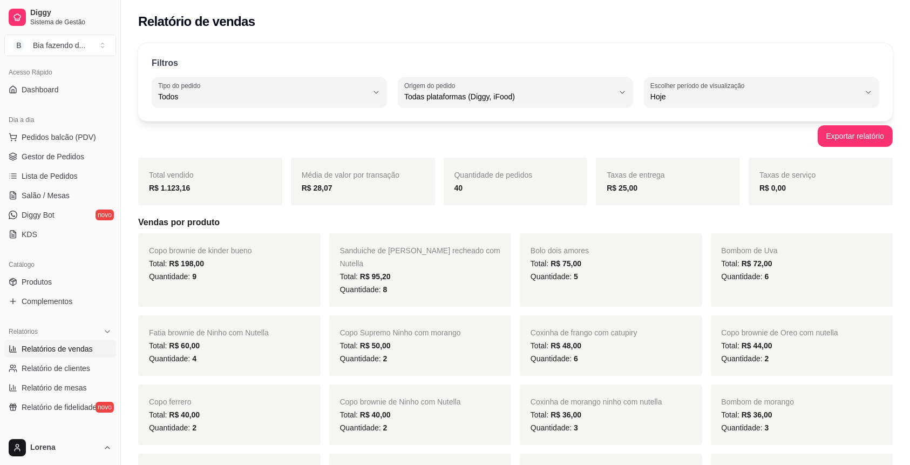
click at [345, 194] on div "Média de valor por transação R$ 28,07" at bounding box center [363, 182] width 144 height 48
click at [215, 181] on div "R$ 1.123,16" at bounding box center [210, 187] width 123 height 13
click at [314, 108] on div "Filtros ALL Tipo do pedido Todos Entrega Retirada Mesa Consumo local Tipo do pe…" at bounding box center [515, 82] width 755 height 78
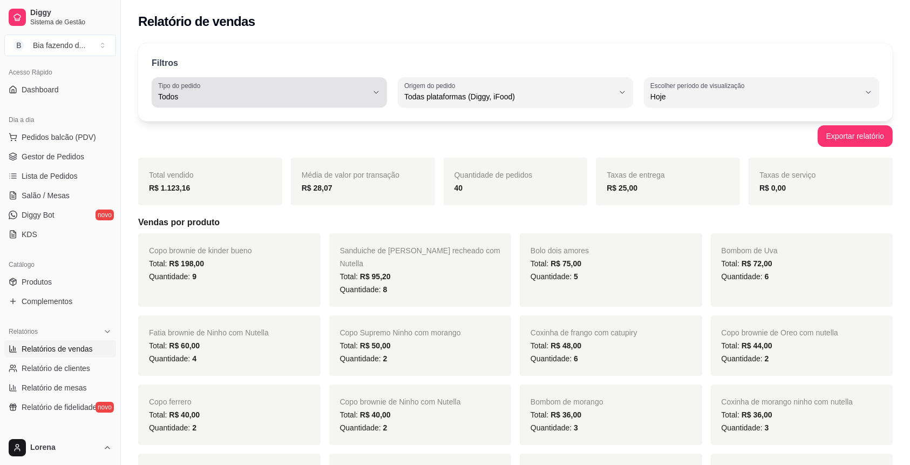
click at [317, 93] on span "Todos" at bounding box center [263, 96] width 210 height 11
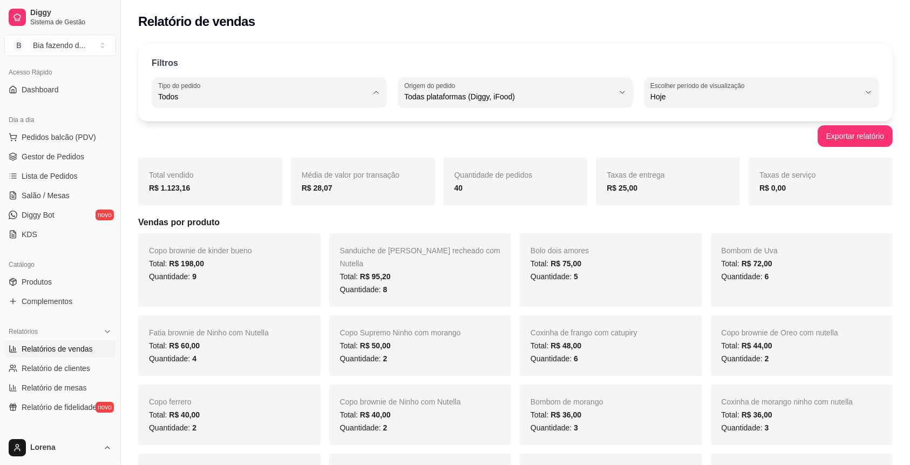
click at [251, 144] on span "Entrega" at bounding box center [264, 139] width 199 height 10
type input "DELIVERY"
select select "DELIVERY"
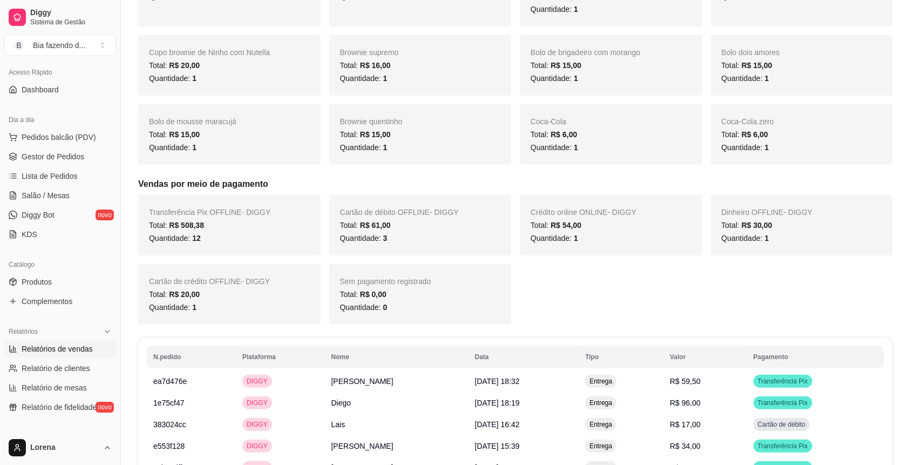
scroll to position [417, 0]
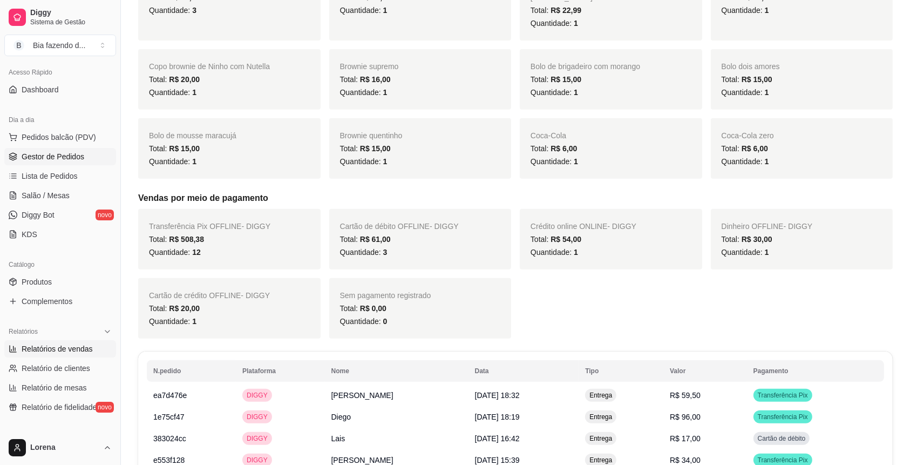
click at [82, 154] on span "Gestor de Pedidos" at bounding box center [53, 156] width 63 height 11
